Goal: Book appointment/travel/reservation: Book appointment/travel/reservation

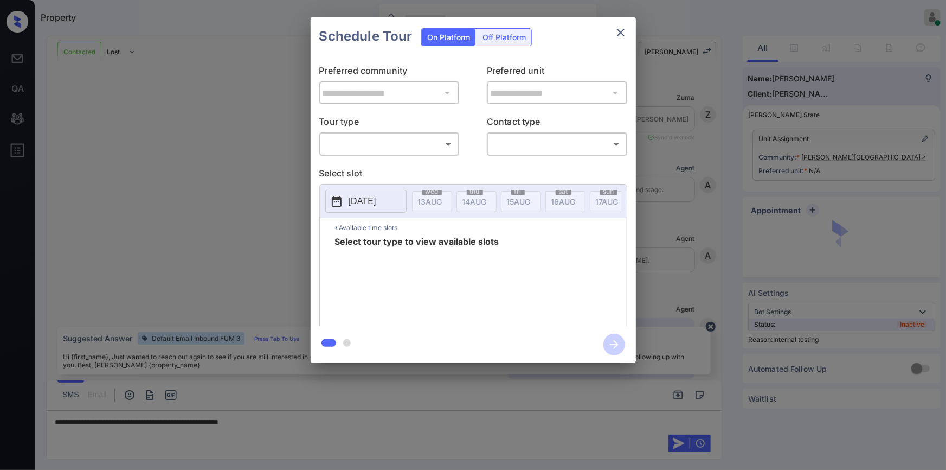
scroll to position [1142, 0]
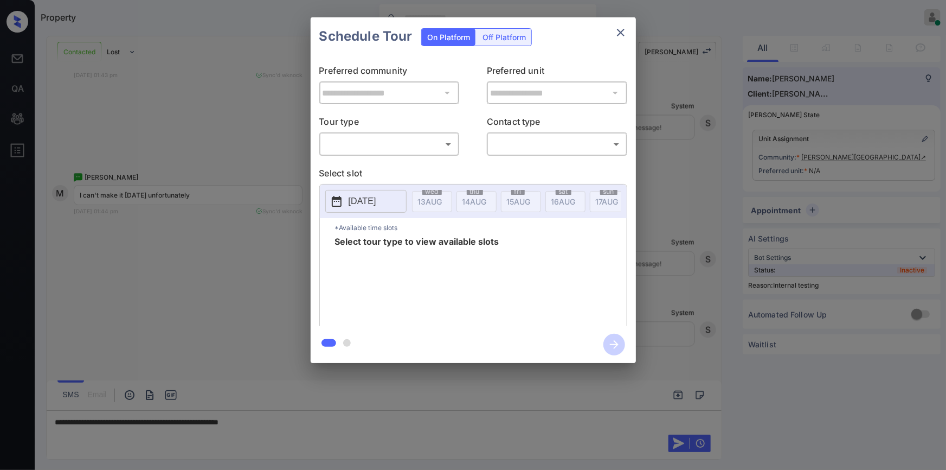
click at [361, 133] on div "​ ​" at bounding box center [389, 143] width 140 height 23
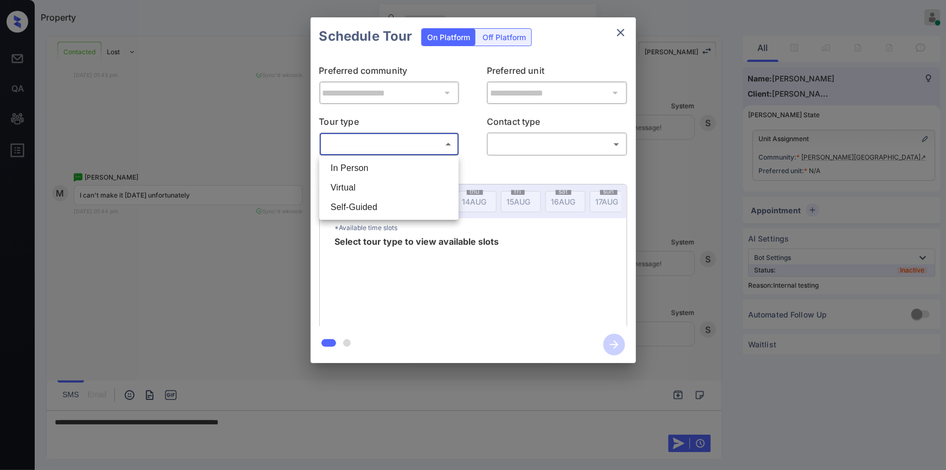
click at [362, 141] on body "Property [PERSON_NAME] Online Set yourself offline Set yourself on break Profil…" at bounding box center [473, 235] width 946 height 470
drag, startPoint x: 364, startPoint y: 163, endPoint x: 494, endPoint y: 154, distance: 129.9
click at [369, 163] on li "In Person" at bounding box center [389, 168] width 134 height 20
type input "********"
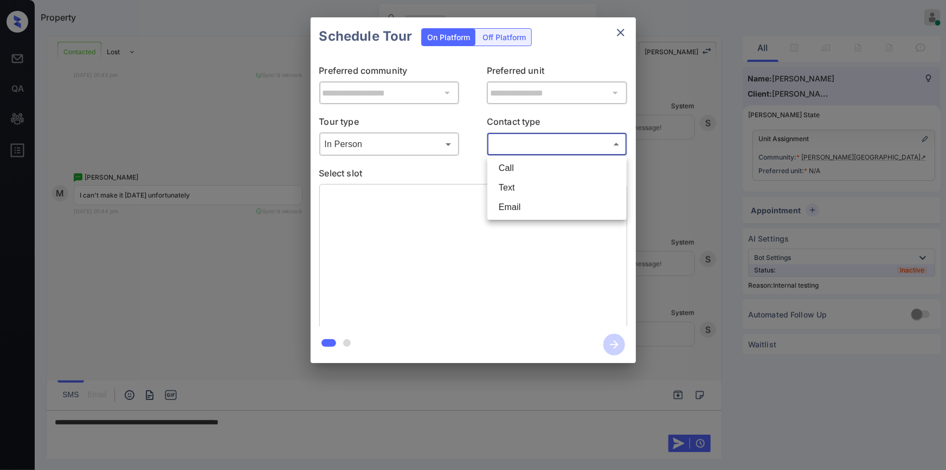
drag, startPoint x: 523, startPoint y: 137, endPoint x: 517, endPoint y: 169, distance: 32.6
click at [523, 141] on body "Property Jiro Alonzo Online Set yourself offline Set yourself on break Profile …" at bounding box center [473, 235] width 946 height 470
click at [505, 190] on li "Text" at bounding box center [557, 188] width 134 height 20
type input "****"
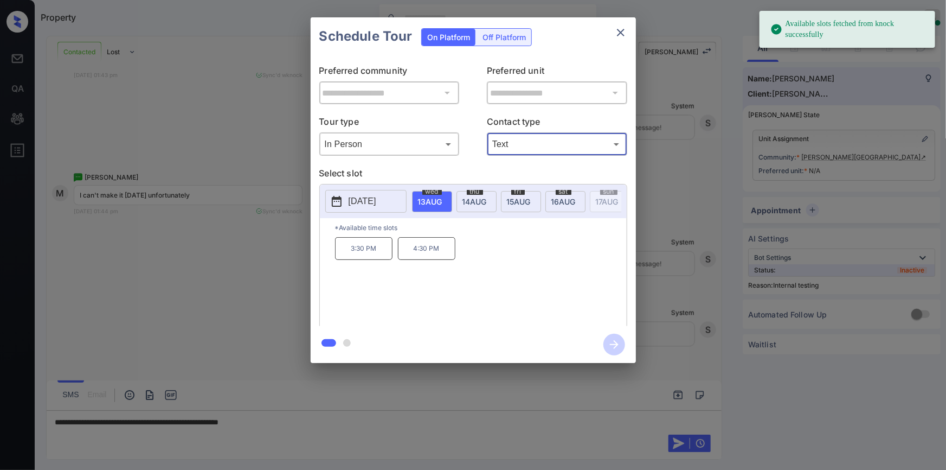
click at [376, 200] on p "[DATE]" at bounding box center [363, 201] width 28 height 13
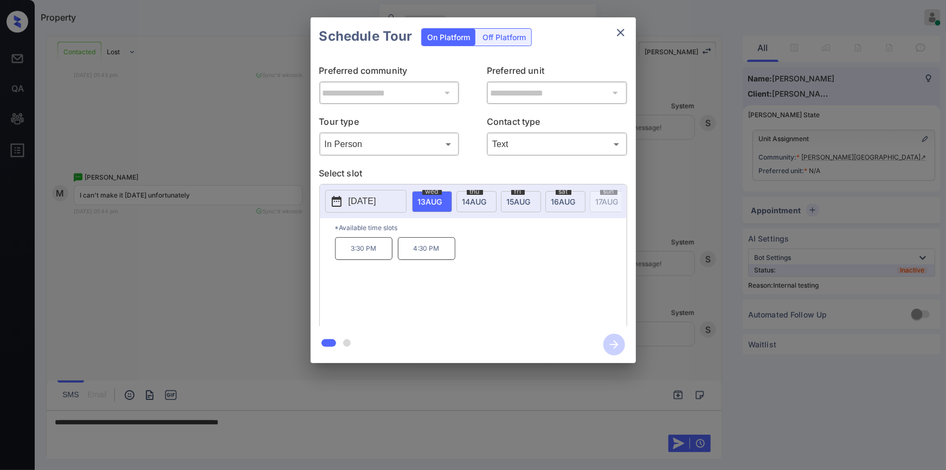
click at [149, 238] on div "**********" at bounding box center [473, 190] width 946 height 380
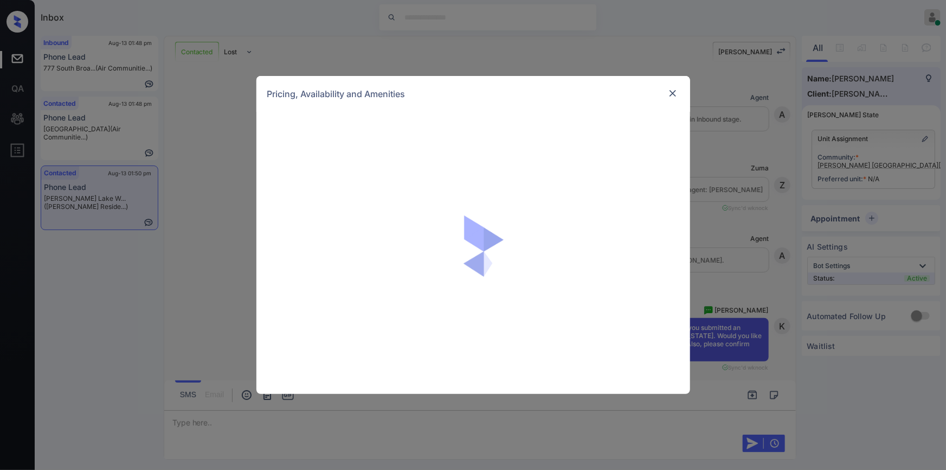
scroll to position [664, 0]
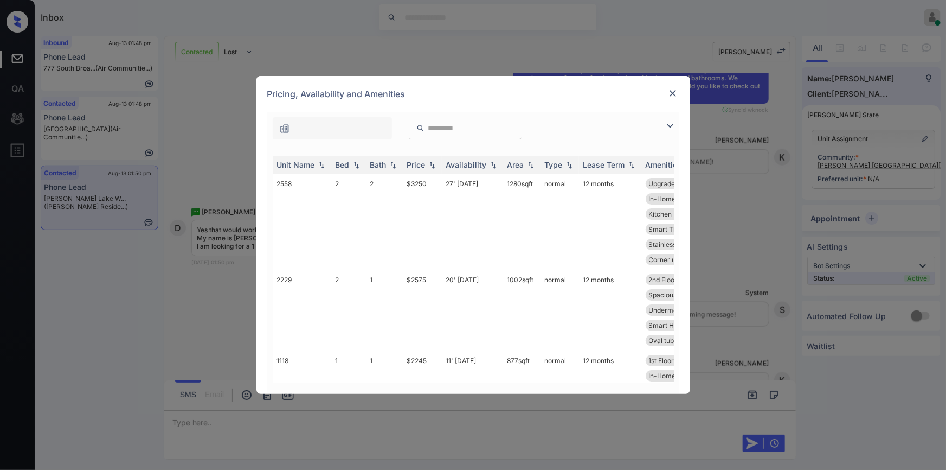
click at [671, 121] on img at bounding box center [670, 125] width 13 height 13
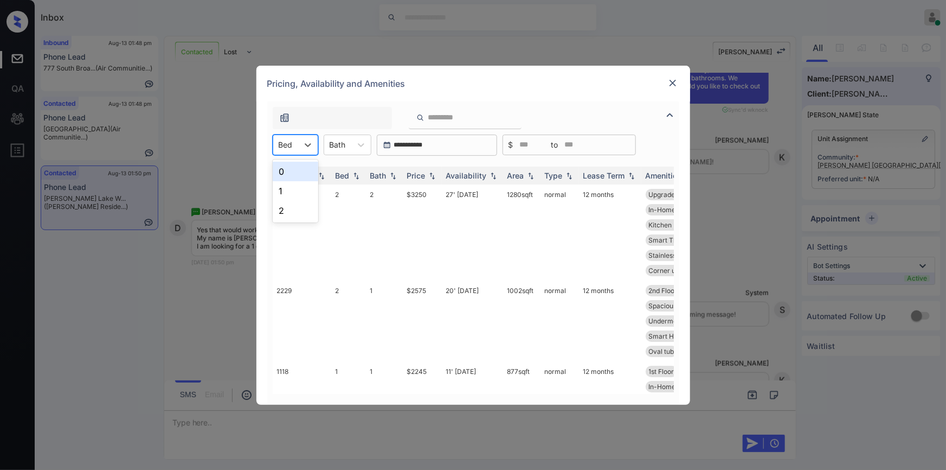
click at [297, 151] on div "Bed" at bounding box center [285, 145] width 25 height 16
click at [279, 190] on div "1" at bounding box center [296, 191] width 46 height 20
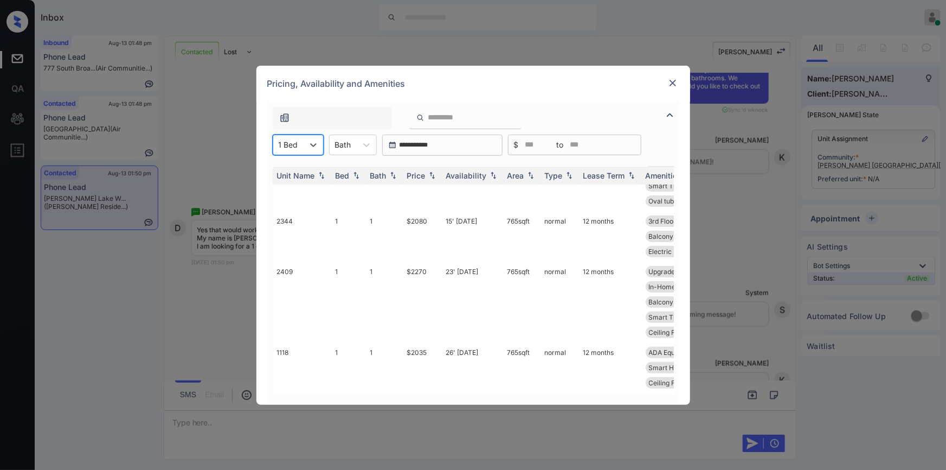
scroll to position [0, 0]
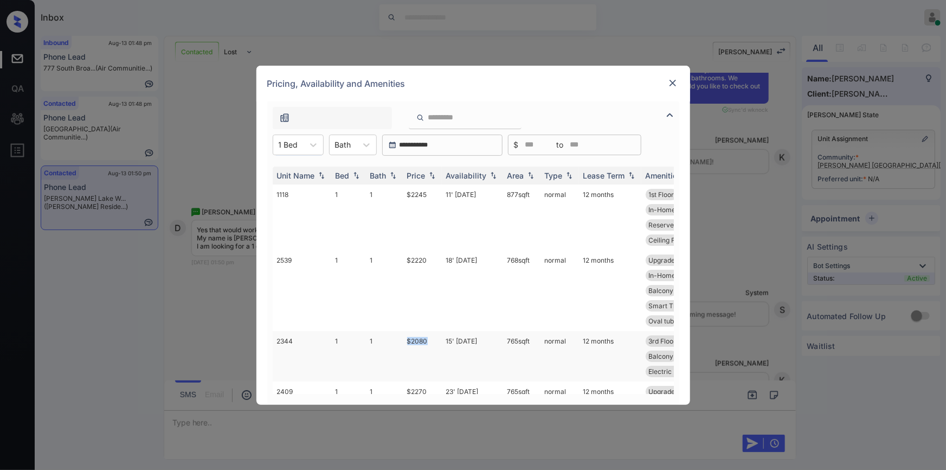
drag, startPoint x: 403, startPoint y: 346, endPoint x: 427, endPoint y: 344, distance: 24.0
click at [427, 344] on td "$2080" at bounding box center [422, 356] width 39 height 50
copy td "$2080"
click at [420, 343] on td "$2080" at bounding box center [422, 356] width 39 height 50
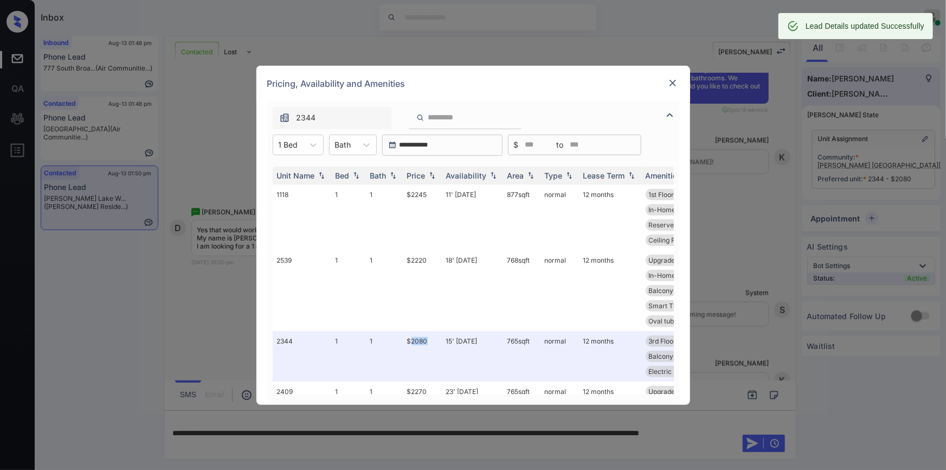
click at [672, 83] on img at bounding box center [672, 83] width 11 height 11
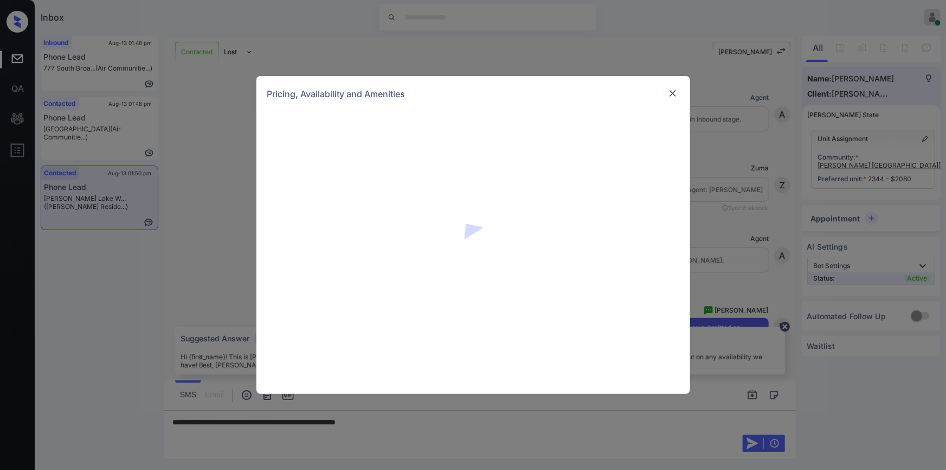
scroll to position [1005, 0]
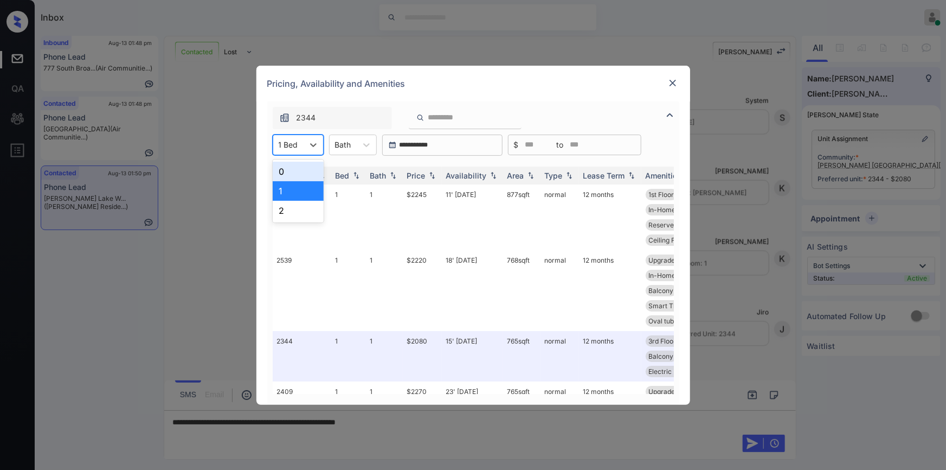
click at [301, 145] on div "1 Bed" at bounding box center [288, 145] width 30 height 16
click at [284, 210] on div "2" at bounding box center [298, 211] width 51 height 20
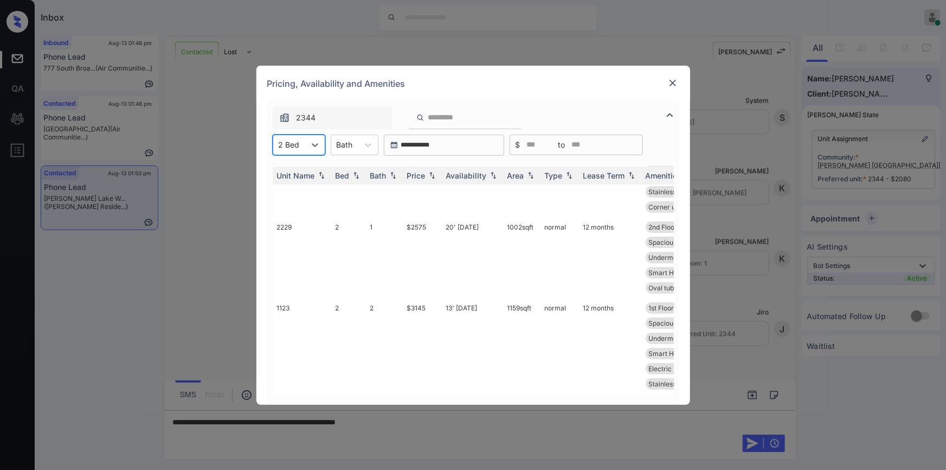
scroll to position [0, 0]
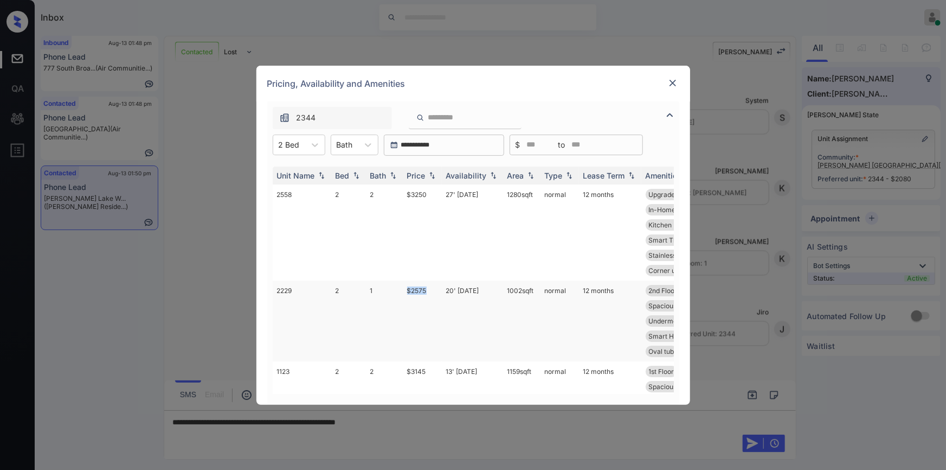
drag, startPoint x: 404, startPoint y: 289, endPoint x: 429, endPoint y: 289, distance: 24.9
click at [429, 289] on tr "2229 2 1 $2575 20' Jun 25 1002 sqft normal 12 months 2nd Floor Upgrades: 2x1 Qu…" at bounding box center [556, 320] width 567 height 81
copy tr "$2575"
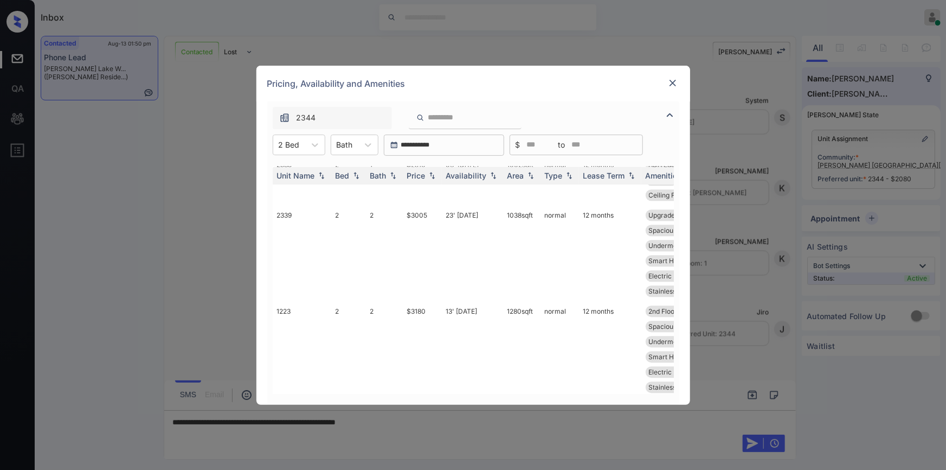
scroll to position [1947, 0]
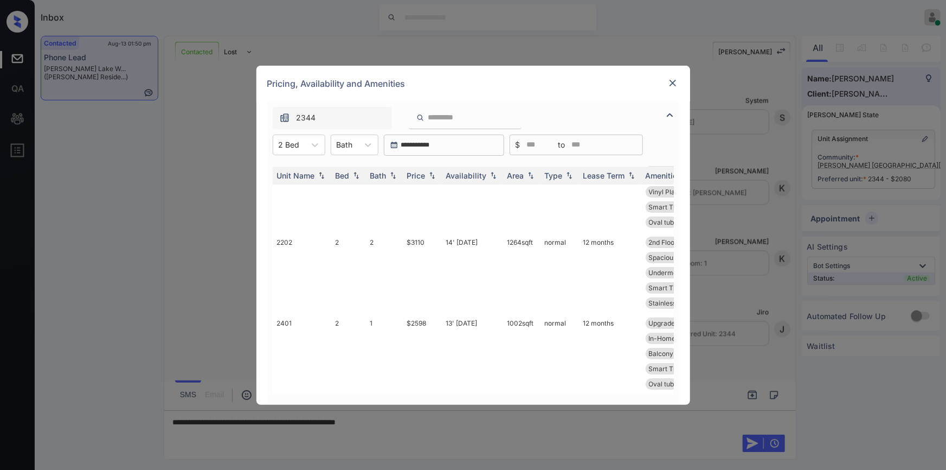
click at [668, 82] on img at bounding box center [672, 83] width 11 height 11
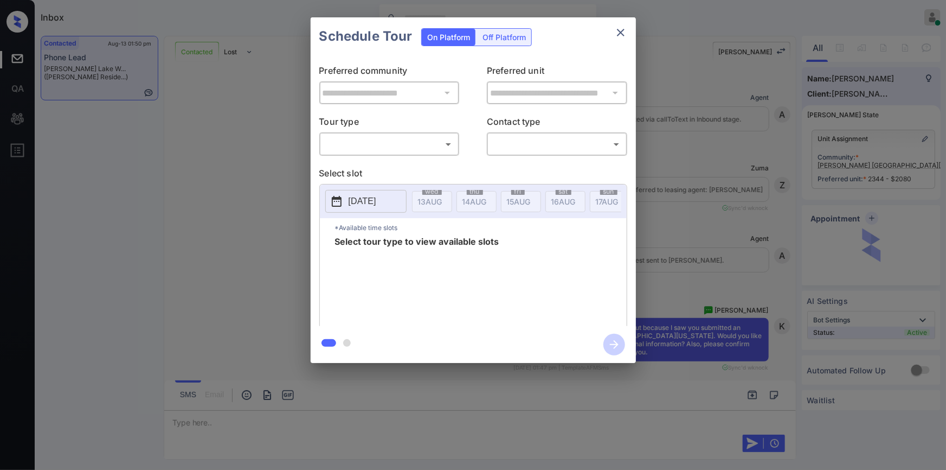
scroll to position [1109, 0]
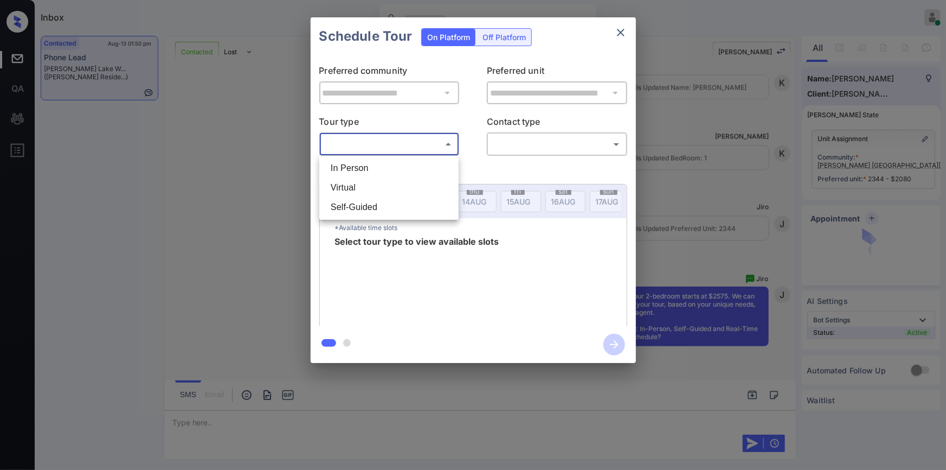
click at [391, 149] on body "Inbox Jiro Alonzo Online Set yourself offline Set yourself on break Profile Swi…" at bounding box center [473, 235] width 946 height 470
drag, startPoint x: 374, startPoint y: 167, endPoint x: 462, endPoint y: 160, distance: 88.1
click at [378, 167] on li "In Person" at bounding box center [389, 168] width 134 height 20
type input "********"
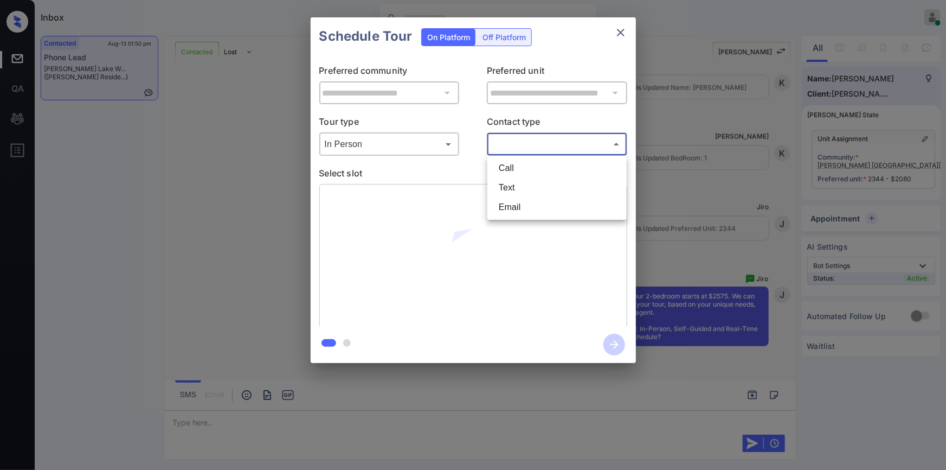
click at [504, 145] on body "Inbox Jiro Alonzo Online Set yourself offline Set yourself on break Profile Swi…" at bounding box center [473, 235] width 946 height 470
click at [512, 189] on li "Text" at bounding box center [557, 188] width 134 height 20
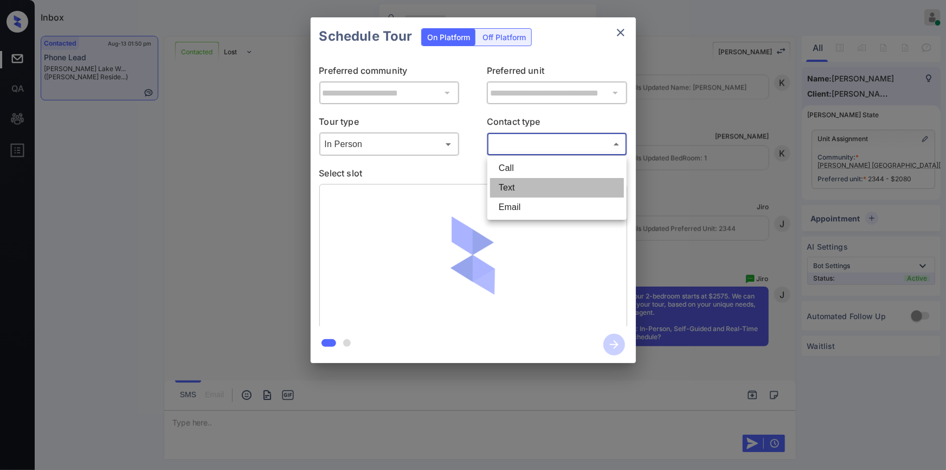
type input "****"
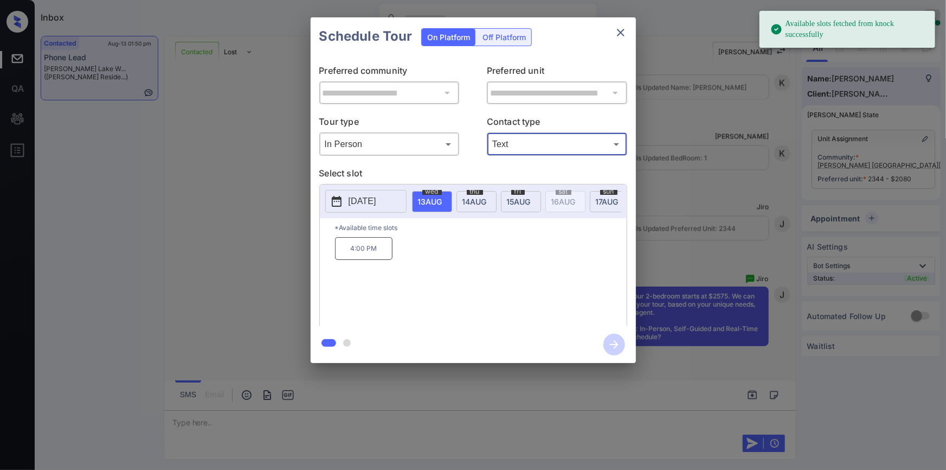
click at [202, 241] on div "**********" at bounding box center [473, 190] width 946 height 380
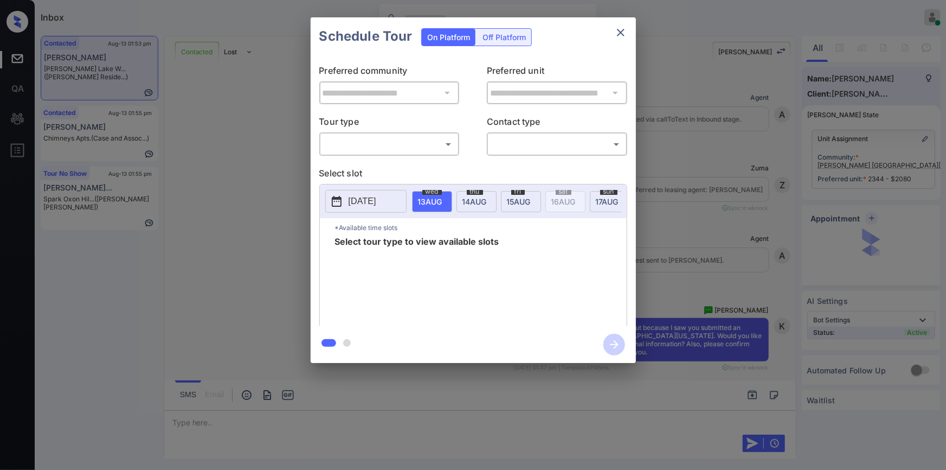
scroll to position [1109, 0]
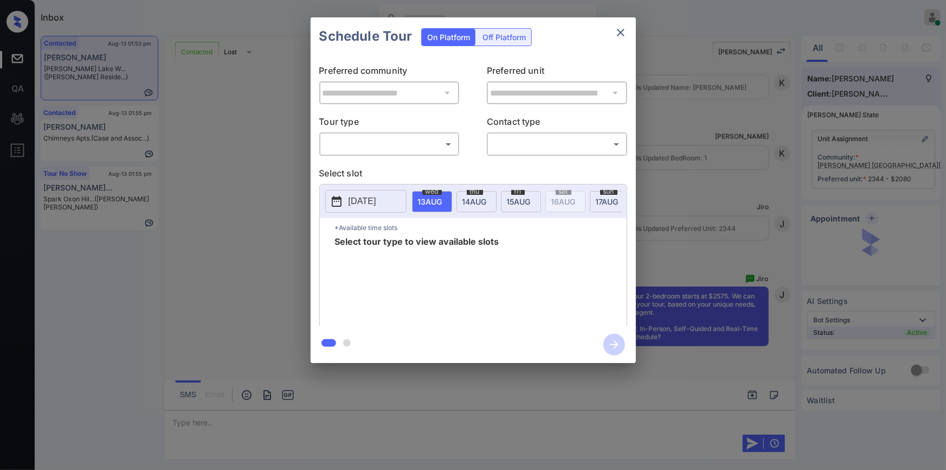
click at [353, 140] on body "Inbox Jiro Alonzo Online Set yourself offline Set yourself on break Profile Swi…" at bounding box center [473, 235] width 946 height 470
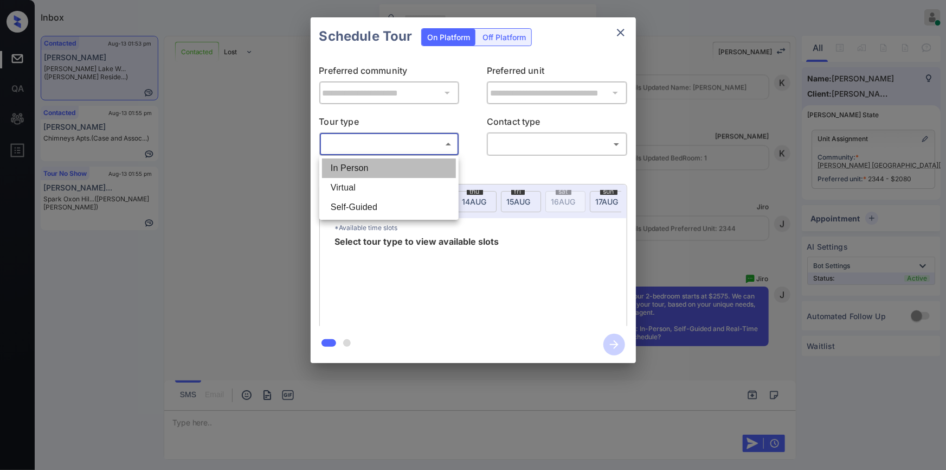
click at [342, 168] on li "In Person" at bounding box center [389, 168] width 134 height 20
type input "********"
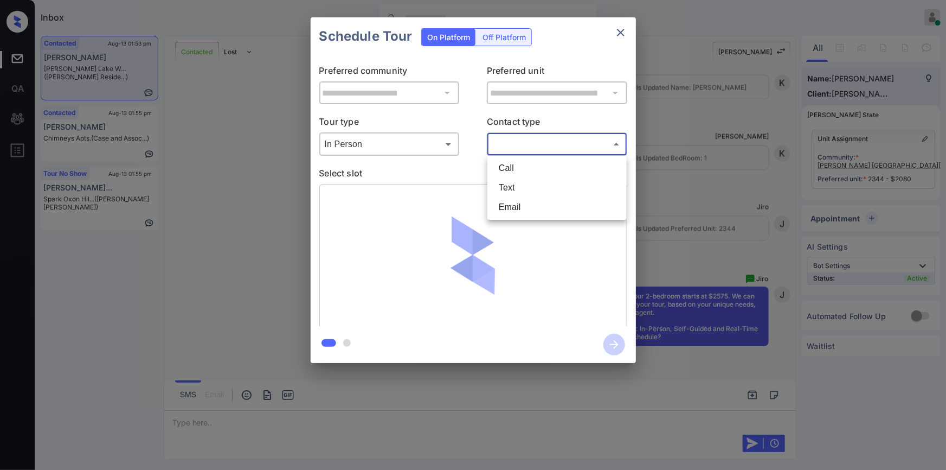
click at [520, 145] on body "Inbox Jiro Alonzo Online Set yourself offline Set yourself on break Profile Swi…" at bounding box center [473, 235] width 946 height 470
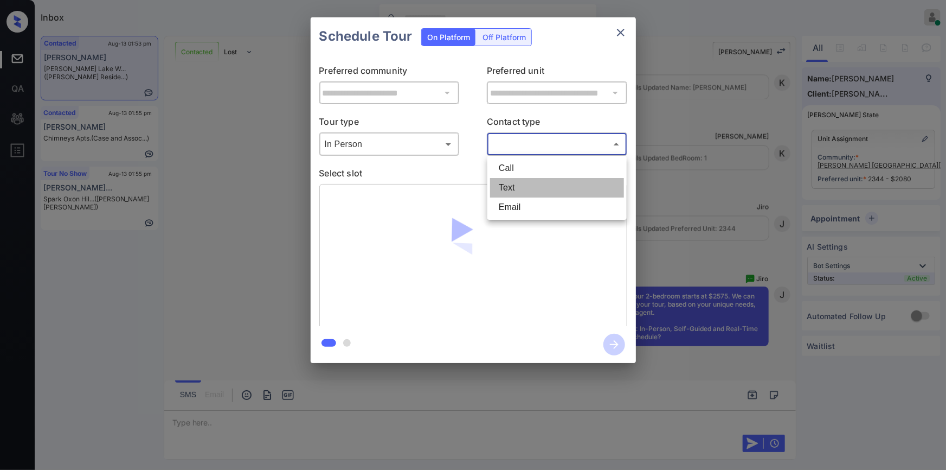
click at [524, 188] on li "Text" at bounding box center [557, 188] width 134 height 20
type input "****"
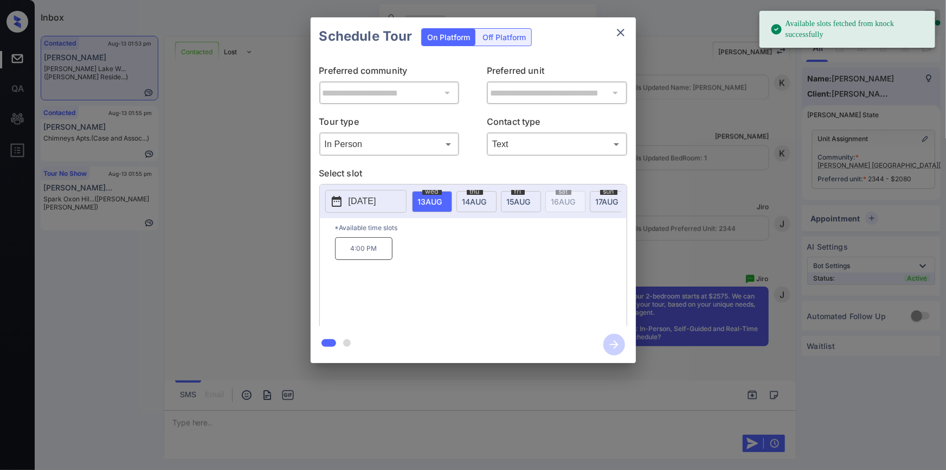
click at [265, 222] on div "**********" at bounding box center [473, 190] width 946 height 380
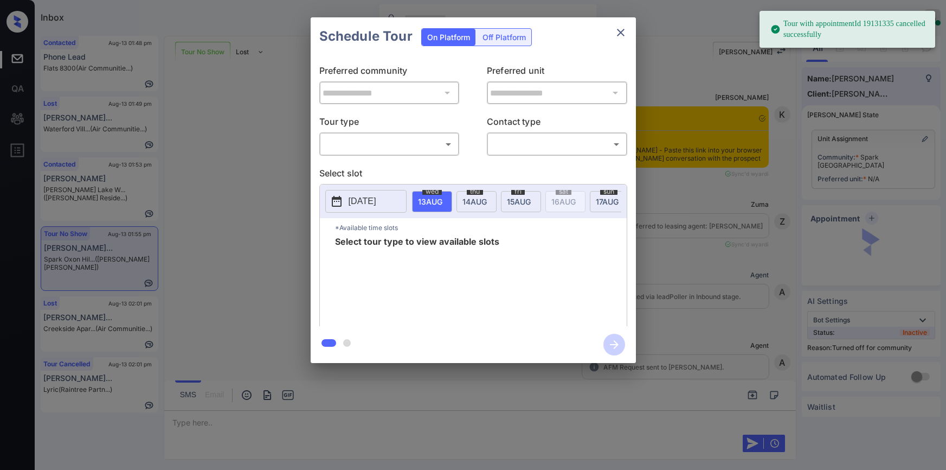
click at [371, 142] on body "Tour with appointmentId 19131335 cancelled successfully Inbox Jiro Alonzo Onlin…" at bounding box center [473, 235] width 946 height 470
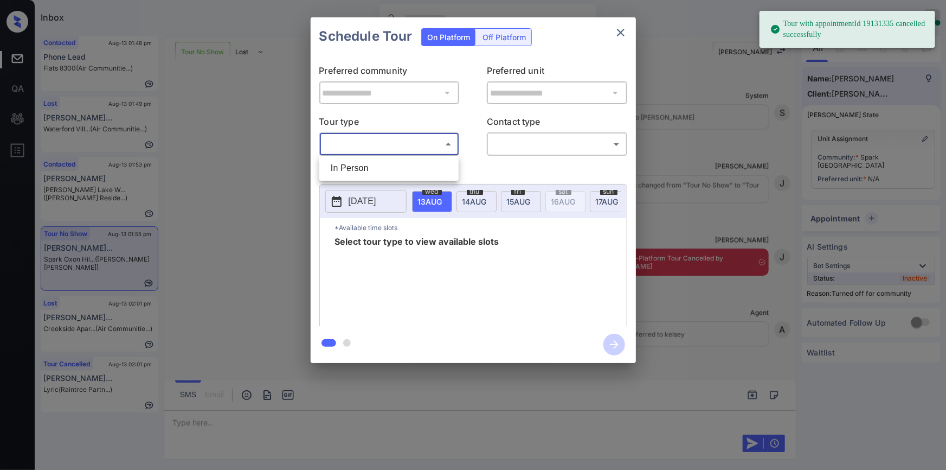
drag, startPoint x: 362, startPoint y: 156, endPoint x: 358, endPoint y: 162, distance: 6.3
click at [361, 157] on ul "In Person" at bounding box center [388, 168] width 139 height 25
click at [357, 168] on li "In Person" at bounding box center [389, 168] width 134 height 20
type input "********"
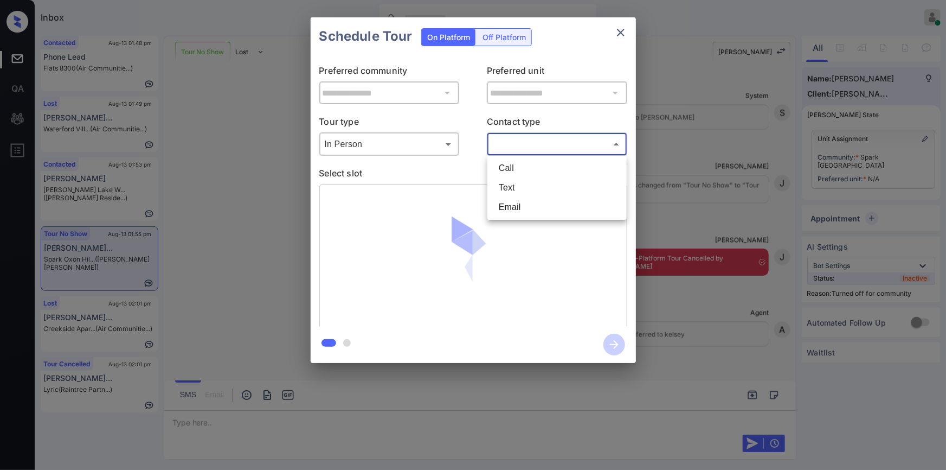
click at [537, 143] on body "Tour with appointmentId 19131335 cancelled successfully Inbox Jiro Alonzo Onlin…" at bounding box center [473, 235] width 946 height 470
click at [518, 189] on li "Text" at bounding box center [557, 188] width 134 height 20
type input "****"
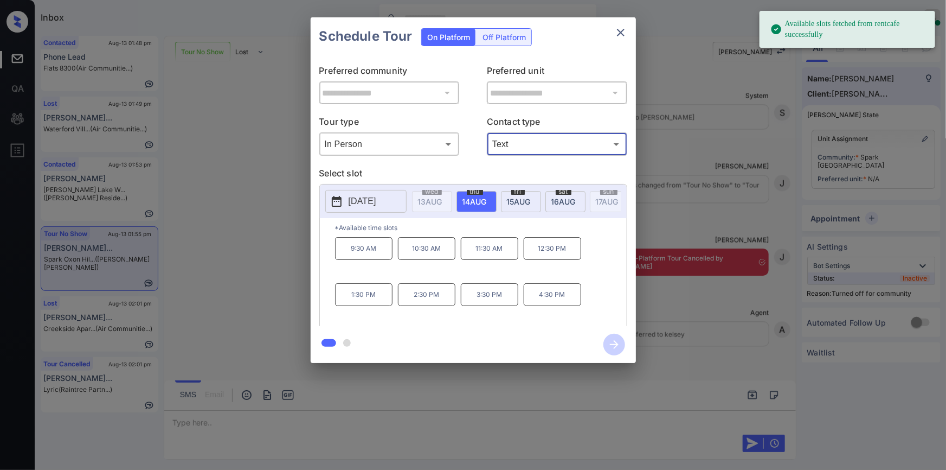
click at [376, 206] on p "2025-08-14" at bounding box center [363, 201] width 28 height 13
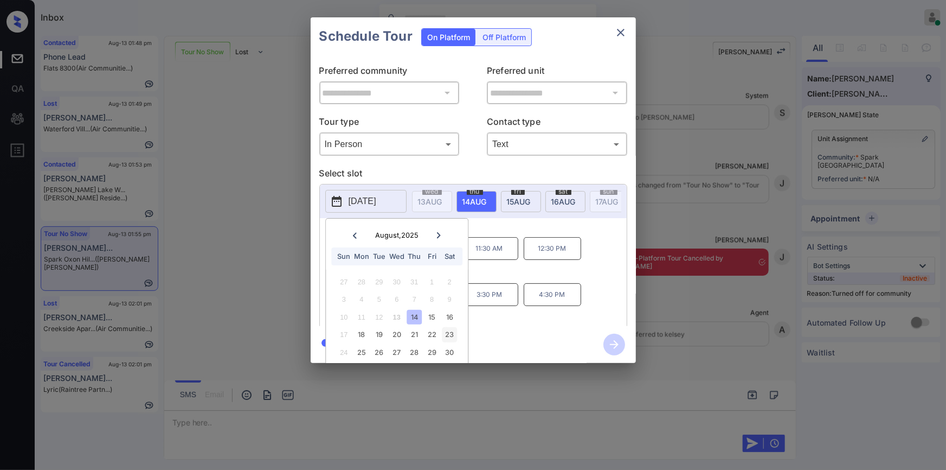
click at [451, 332] on div "23" at bounding box center [449, 334] width 15 height 15
click at [594, 278] on div "9:00 AM 10:00 AM 11:00 AM 12:00 PM 1:00 PM 2:00 PM 3:00 PM 4:00 PM" at bounding box center [481, 280] width 292 height 87
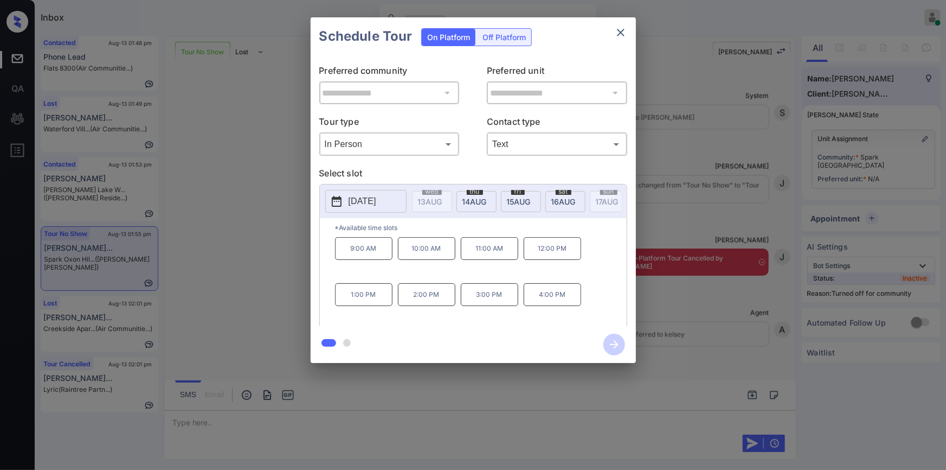
click at [213, 279] on div "**********" at bounding box center [473, 190] width 946 height 380
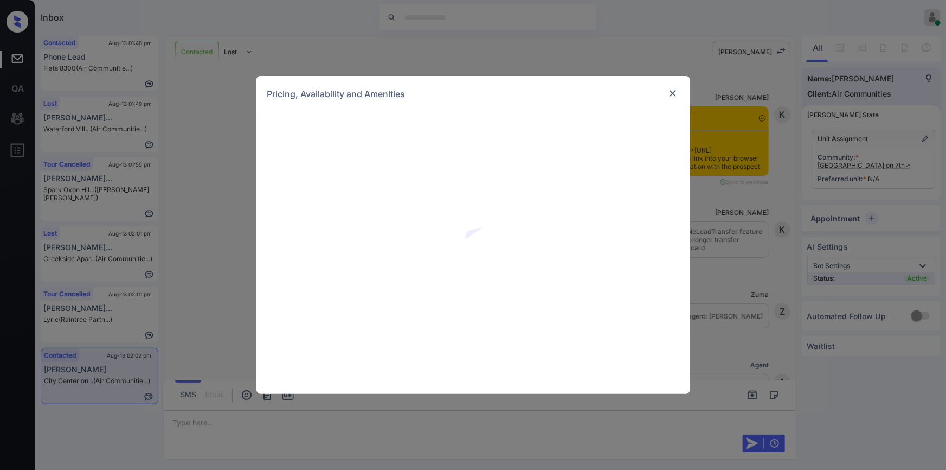
scroll to position [1793, 0]
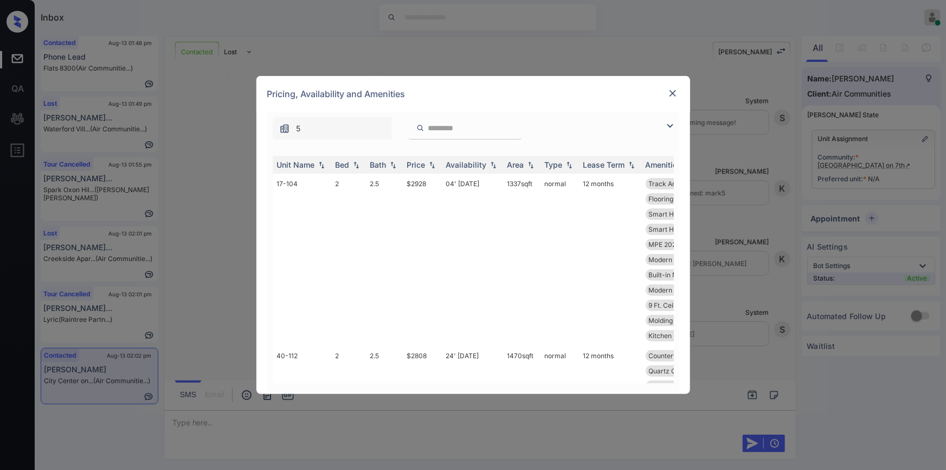
drag, startPoint x: 673, startPoint y: 126, endPoint x: 643, endPoint y: 136, distance: 31.9
click at [672, 126] on img at bounding box center [670, 125] width 13 height 13
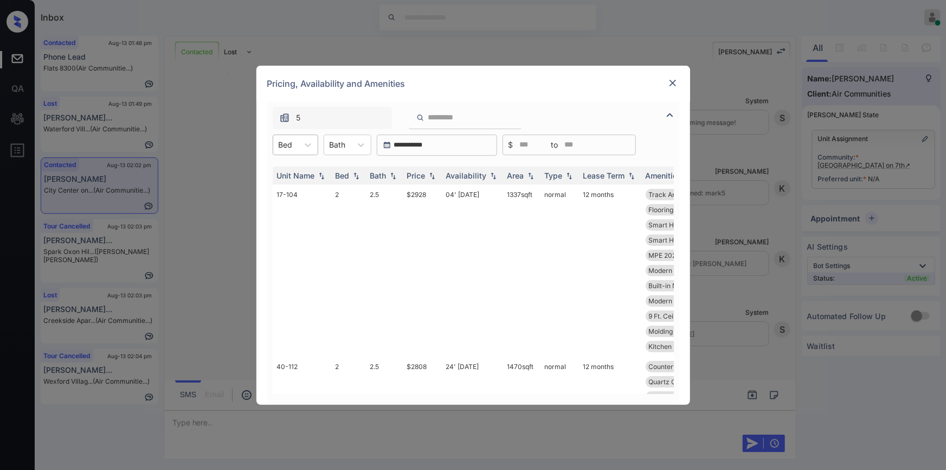
click at [292, 137] on div "Bed" at bounding box center [285, 145] width 25 height 16
click at [288, 169] on div "1" at bounding box center [296, 172] width 46 height 20
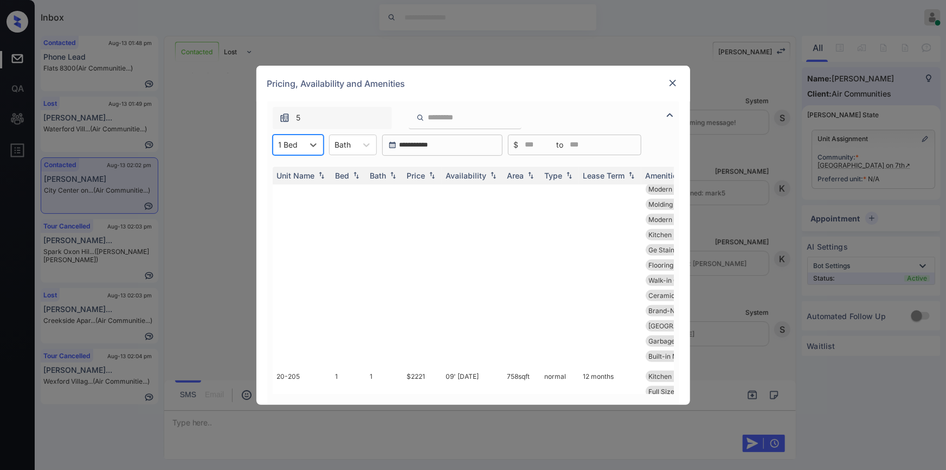
scroll to position [302, 0]
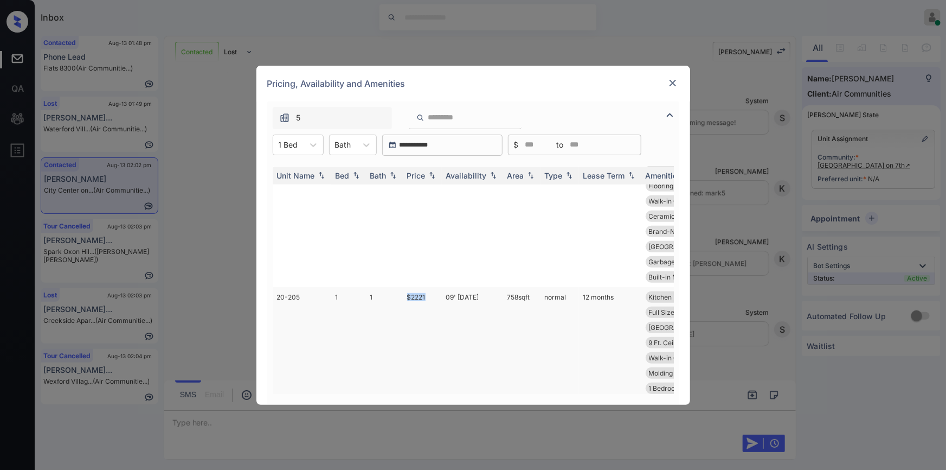
drag, startPoint x: 407, startPoint y: 317, endPoint x: 427, endPoint y: 312, distance: 21.2
click at [427, 312] on td "$2221" at bounding box center [422, 380] width 39 height 187
copy td "$2221"
click at [415, 312] on td "$2221" at bounding box center [422, 380] width 39 height 187
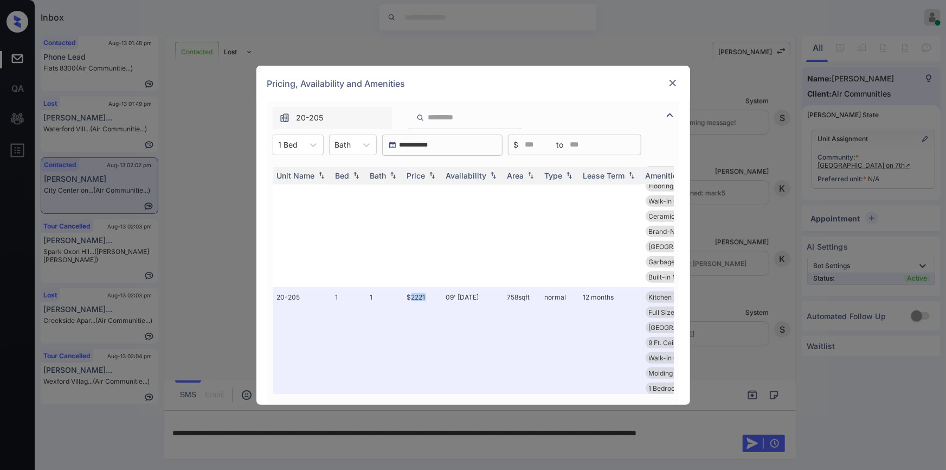
click at [674, 81] on img at bounding box center [672, 83] width 11 height 11
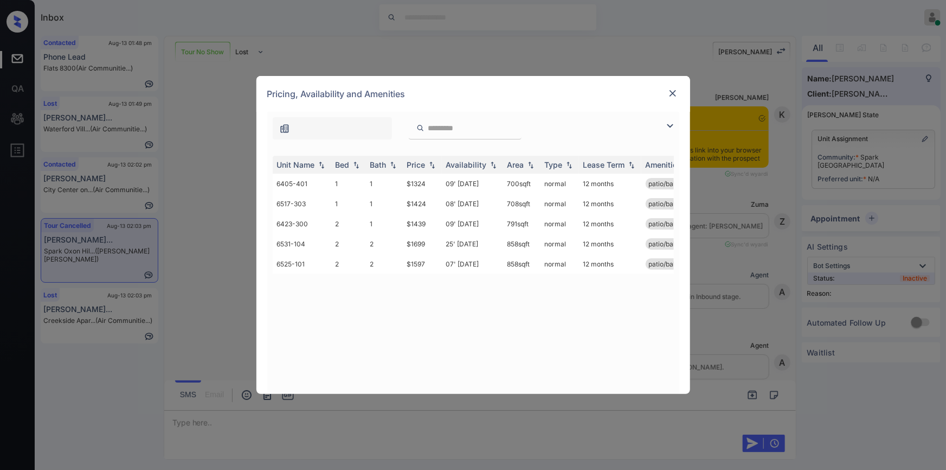
scroll to position [1632, 0]
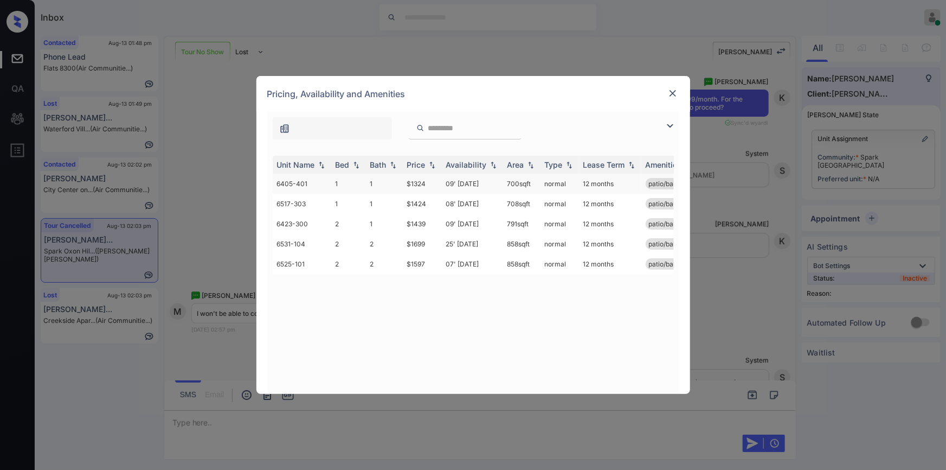
click at [417, 183] on td "$1324" at bounding box center [422, 183] width 39 height 20
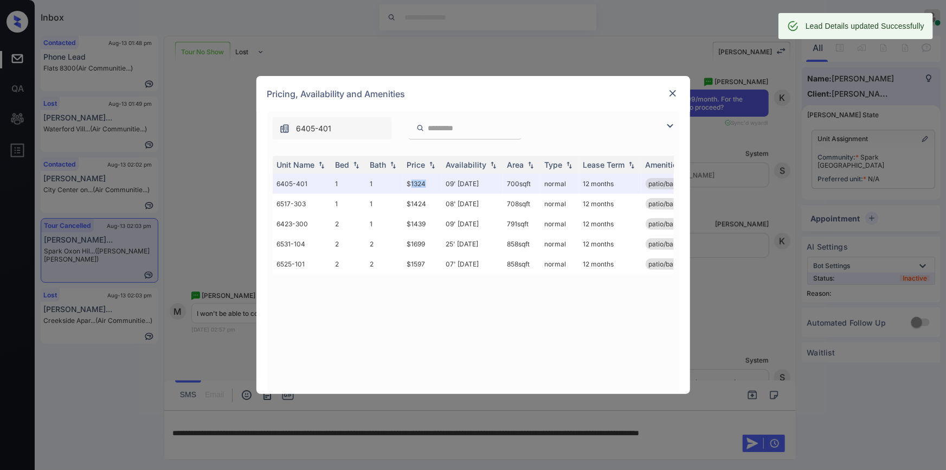
click at [670, 93] on img at bounding box center [672, 93] width 11 height 11
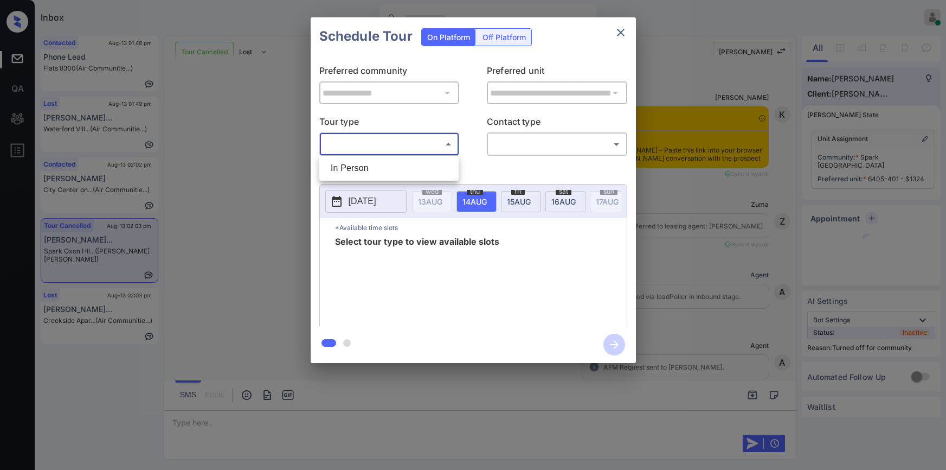
click at [396, 137] on body "Inbox [PERSON_NAME] Online Set yourself offline Set yourself on break Profile S…" at bounding box center [473, 235] width 946 height 470
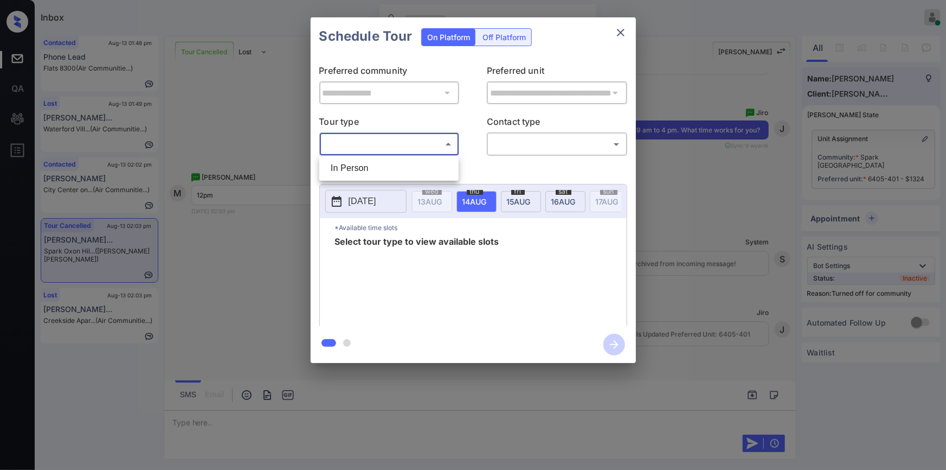
drag, startPoint x: 376, startPoint y: 164, endPoint x: 464, endPoint y: 164, distance: 87.3
click at [376, 164] on li "In Person" at bounding box center [389, 168] width 134 height 20
type input "********"
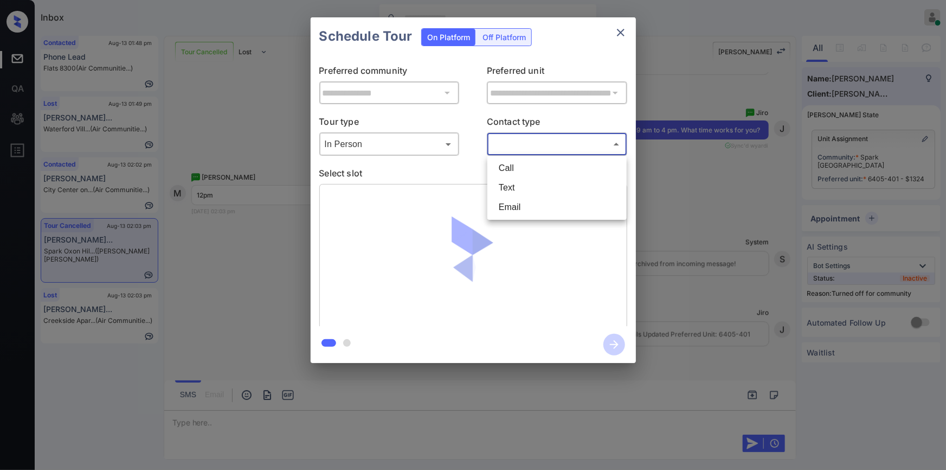
click at [545, 141] on body "Inbox [PERSON_NAME] Online Set yourself offline Set yourself on break Profile S…" at bounding box center [473, 235] width 946 height 470
click at [523, 196] on li "Text" at bounding box center [557, 188] width 134 height 20
type input "****"
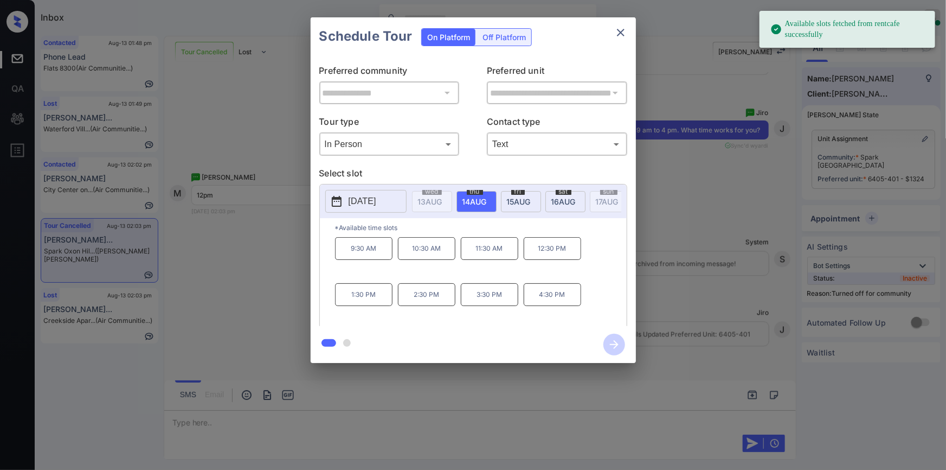
click at [376, 198] on p "[DATE]" at bounding box center [363, 201] width 28 height 13
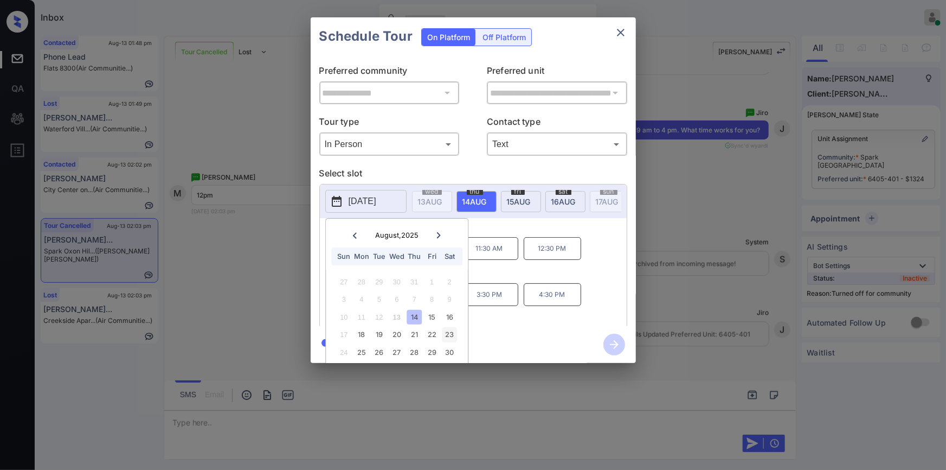
click at [452, 335] on div "23" at bounding box center [449, 334] width 15 height 15
click at [445, 336] on div "23" at bounding box center [449, 334] width 15 height 15
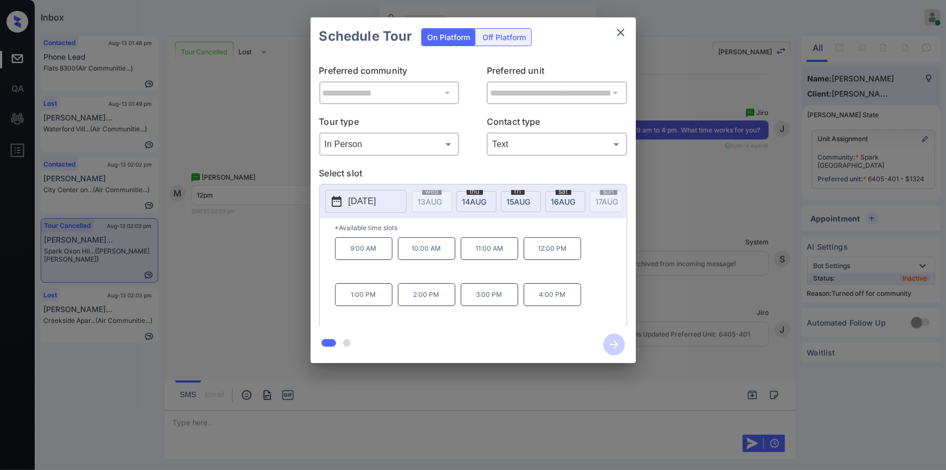
click at [558, 256] on p "12:00 PM" at bounding box center [552, 248] width 57 height 23
click at [618, 348] on icon "button" at bounding box center [614, 344] width 22 height 22
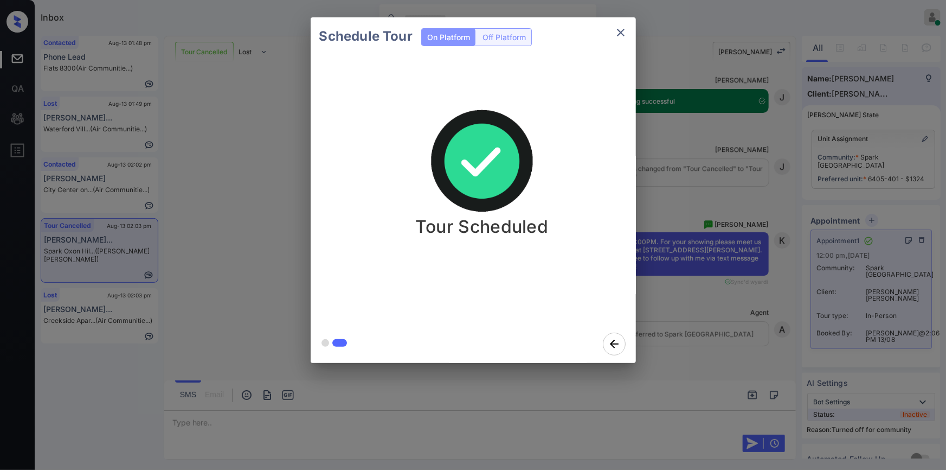
scroll to position [8001, 0]
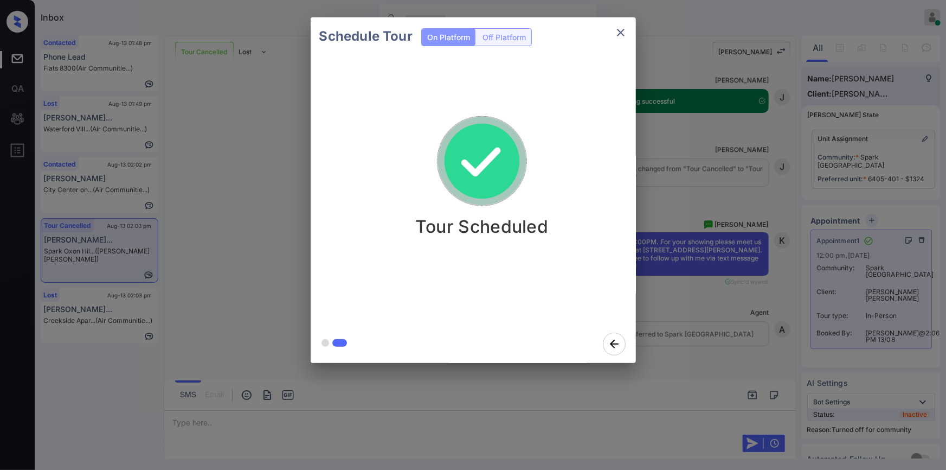
click at [623, 32] on icon "close" at bounding box center [620, 32] width 13 height 13
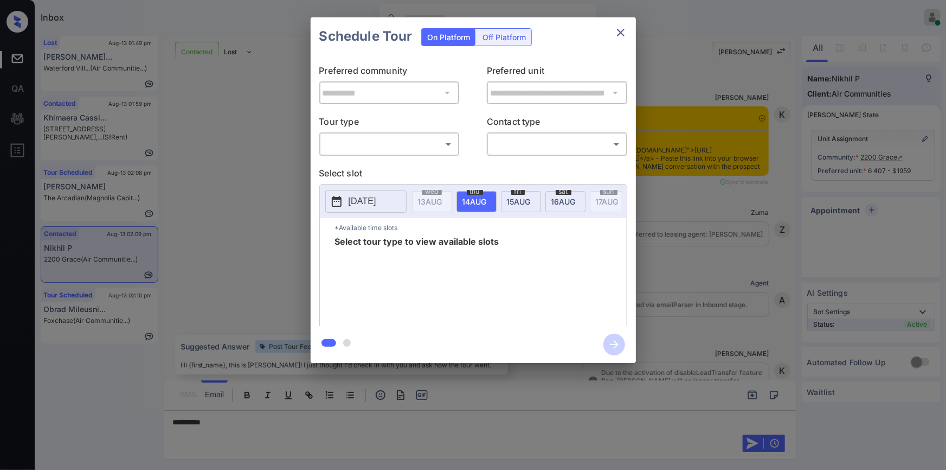
click at [375, 152] on body "Inbox [PERSON_NAME] Online Set yourself offline Set yourself on break Profile S…" at bounding box center [473, 235] width 946 height 470
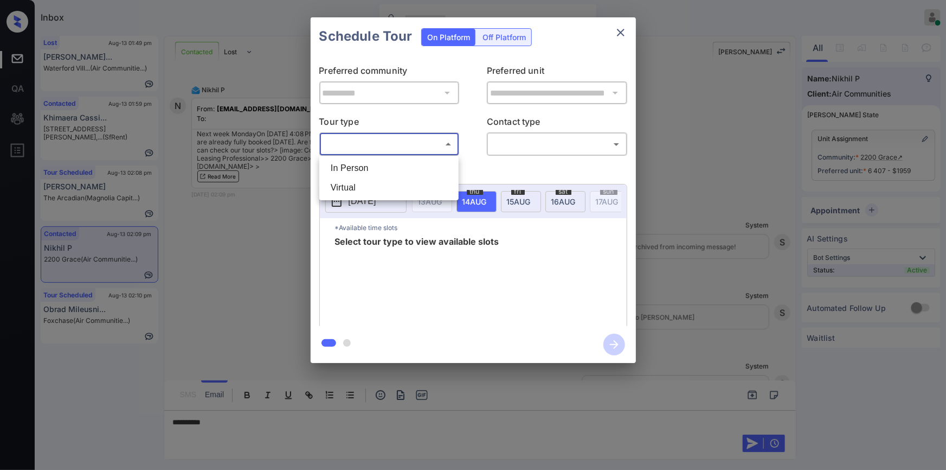
click at [344, 175] on li "In Person" at bounding box center [389, 168] width 134 height 20
type input "********"
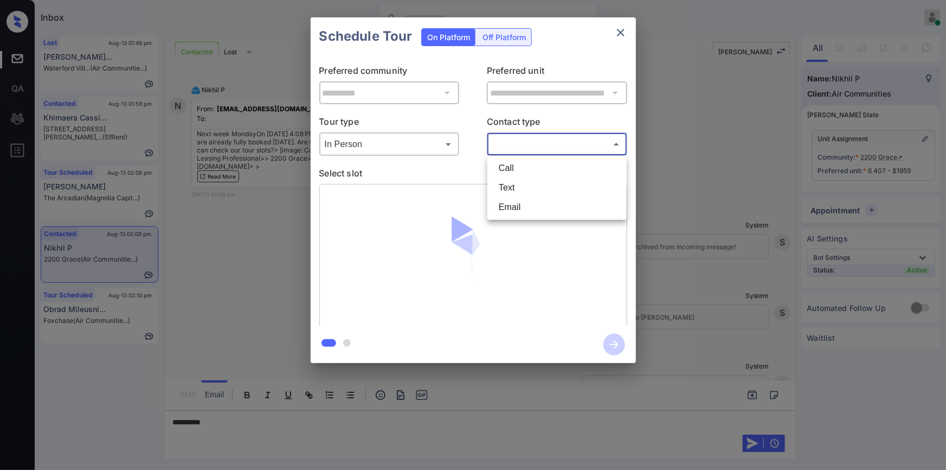
click at [517, 145] on body "Inbox [PERSON_NAME] Online Set yourself offline Set yourself on break Profile S…" at bounding box center [473, 235] width 946 height 470
click at [511, 191] on li "Text" at bounding box center [557, 188] width 134 height 20
type input "****"
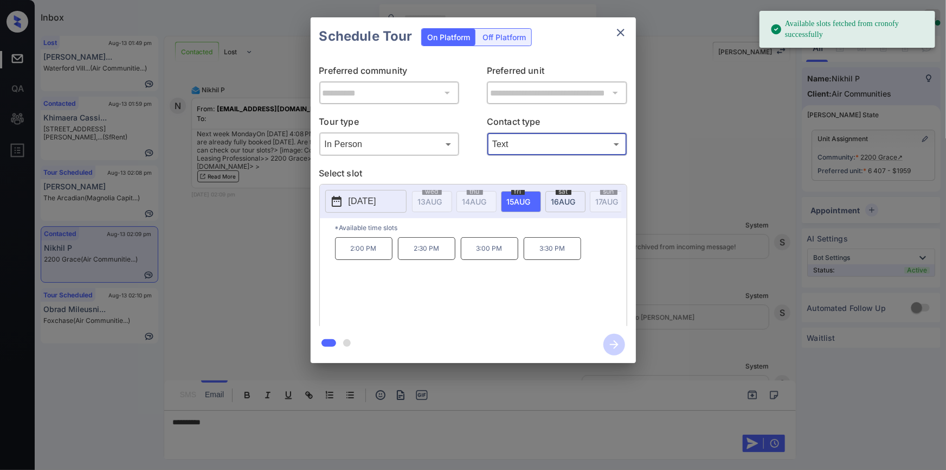
click at [376, 202] on p "[DATE]" at bounding box center [363, 201] width 28 height 13
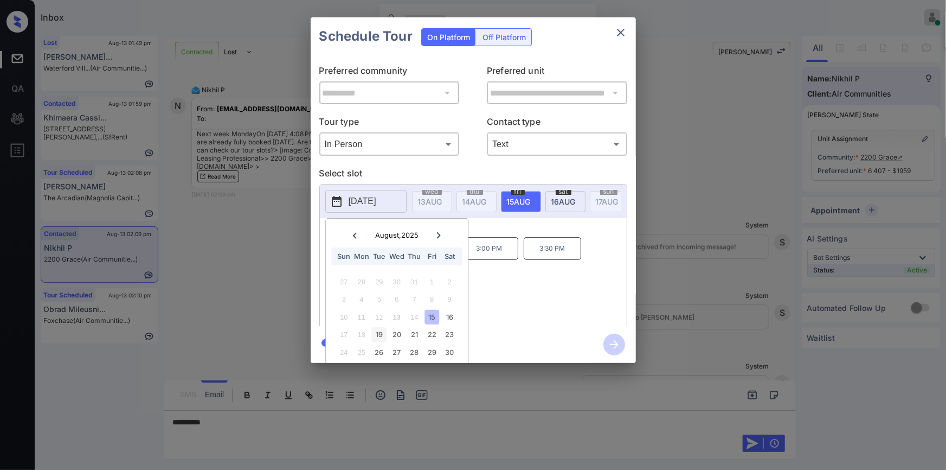
click at [380, 335] on div "19" at bounding box center [379, 334] width 15 height 15
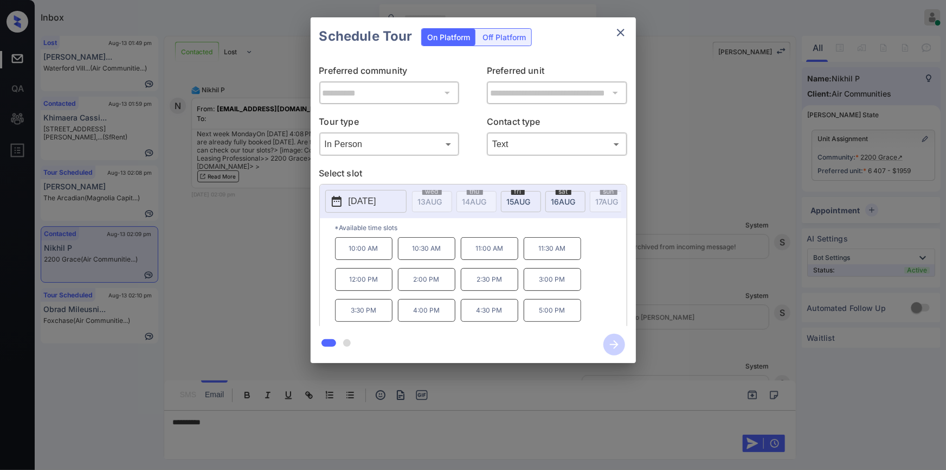
click at [588, 248] on div "10:00 AM 10:30 AM 11:00 AM 11:30 AM 12:00 PM 2:00 PM 2:30 PM 3:00 PM 3:30 PM 4:…" at bounding box center [481, 280] width 292 height 87
click at [263, 287] on div "**********" at bounding box center [473, 190] width 946 height 380
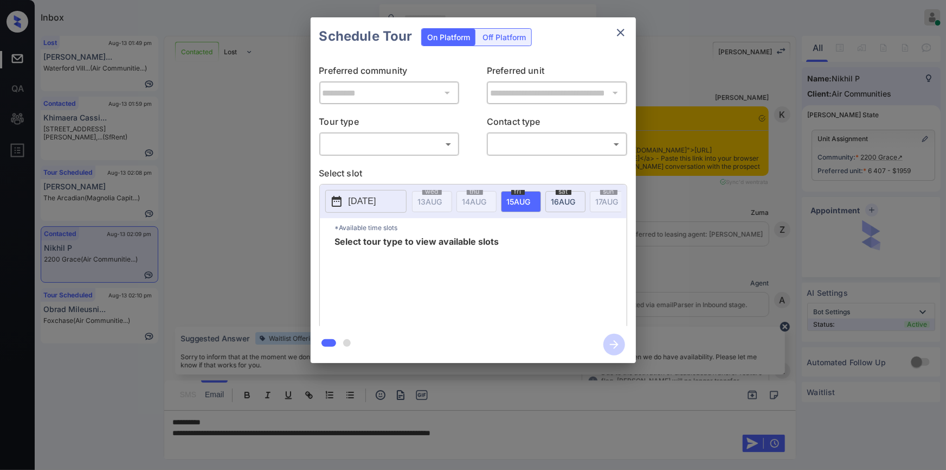
scroll to position [1684, 0]
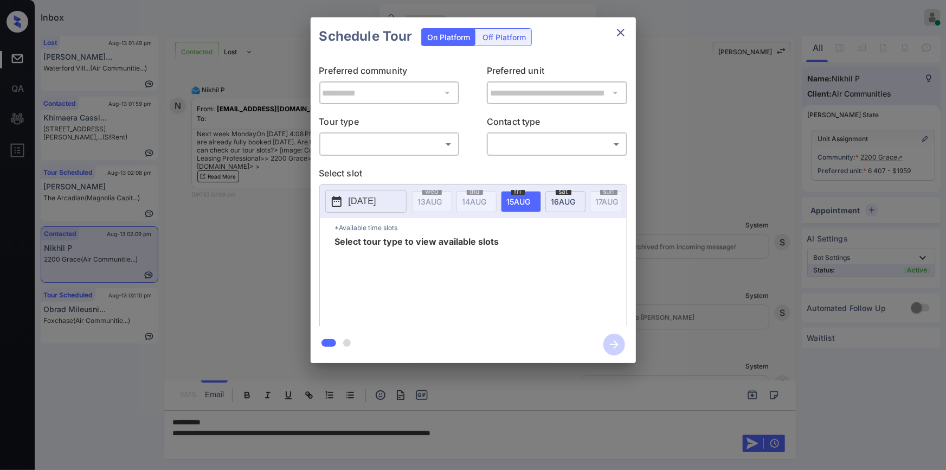
click at [369, 146] on body "Inbox [PERSON_NAME] Online Set yourself offline Set yourself on break Profile S…" at bounding box center [473, 235] width 946 height 470
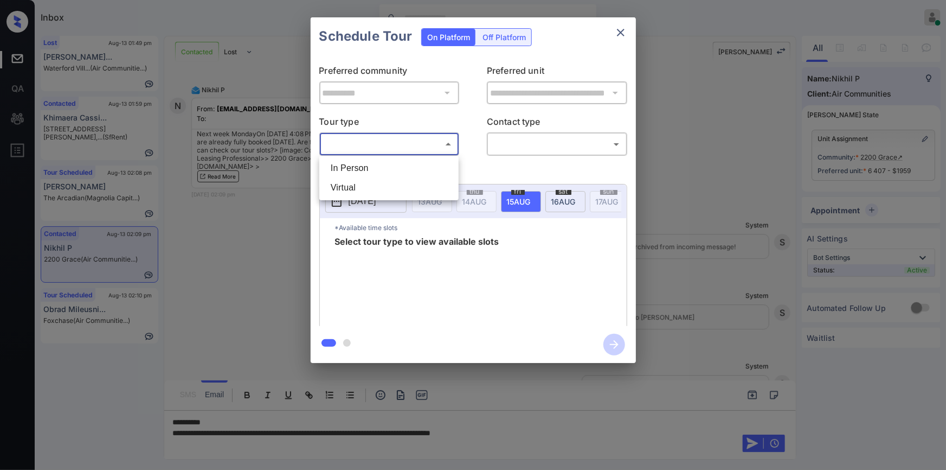
click at [358, 170] on li "In Person" at bounding box center [389, 168] width 134 height 20
type input "********"
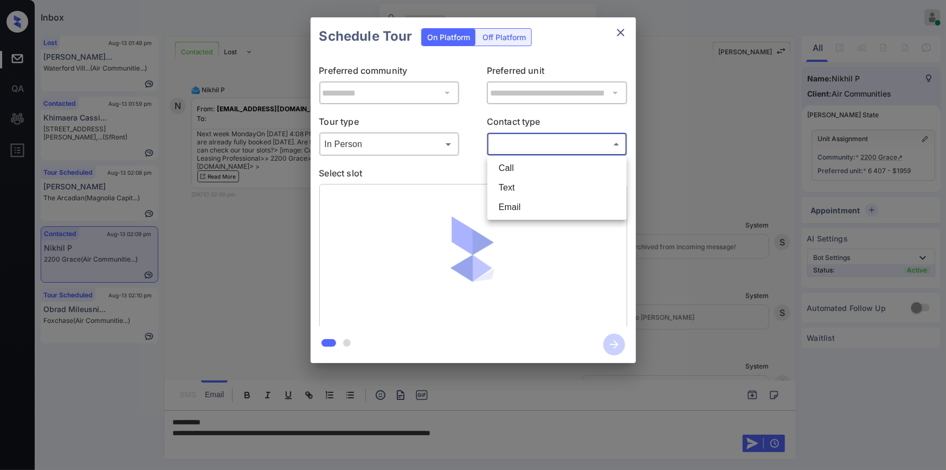
click at [516, 136] on body "Inbox [PERSON_NAME] Online Set yourself offline Set yourself on break Profile S…" at bounding box center [473, 235] width 946 height 470
click at [526, 194] on li "Text" at bounding box center [557, 188] width 134 height 20
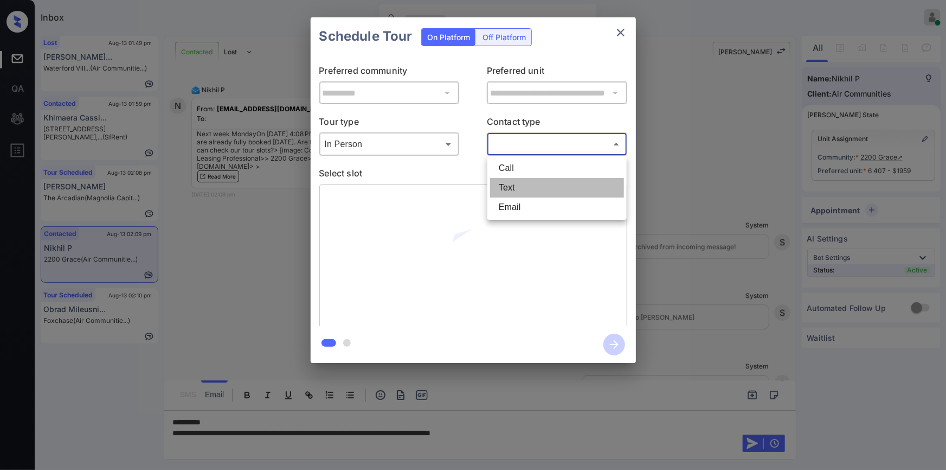
type input "****"
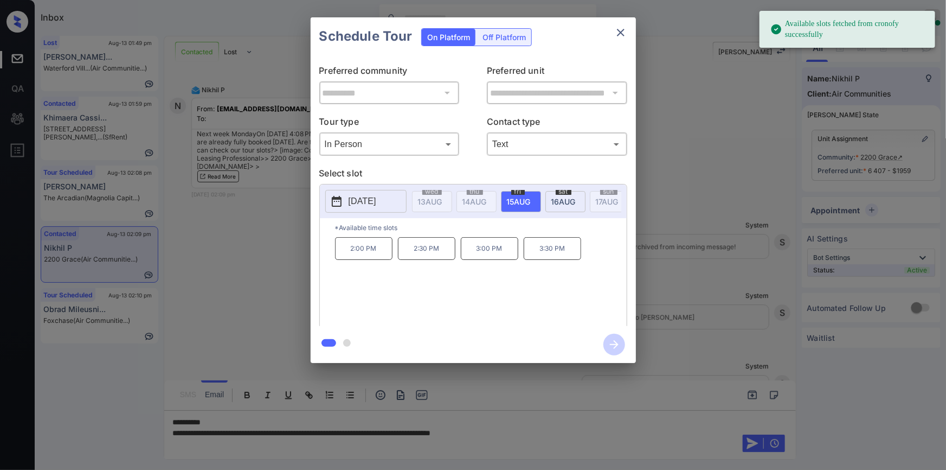
click at [365, 196] on p "2025-08-15" at bounding box center [363, 201] width 28 height 13
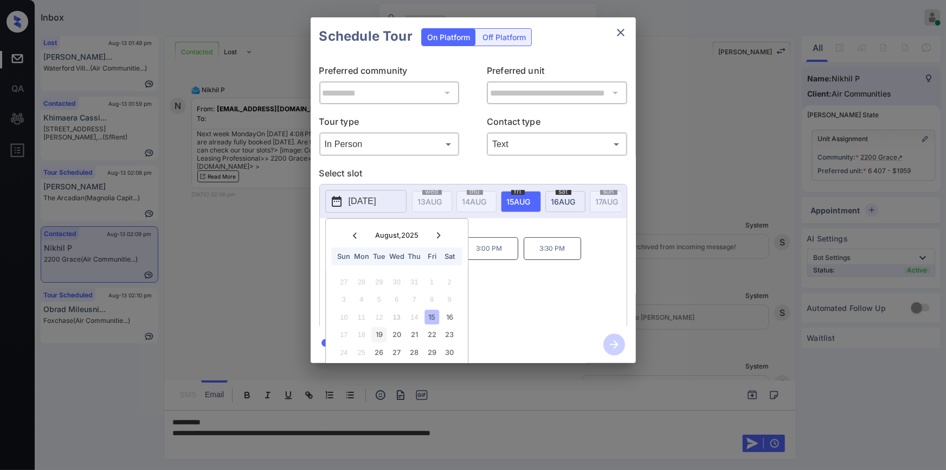
click at [375, 330] on div "19" at bounding box center [379, 334] width 15 height 15
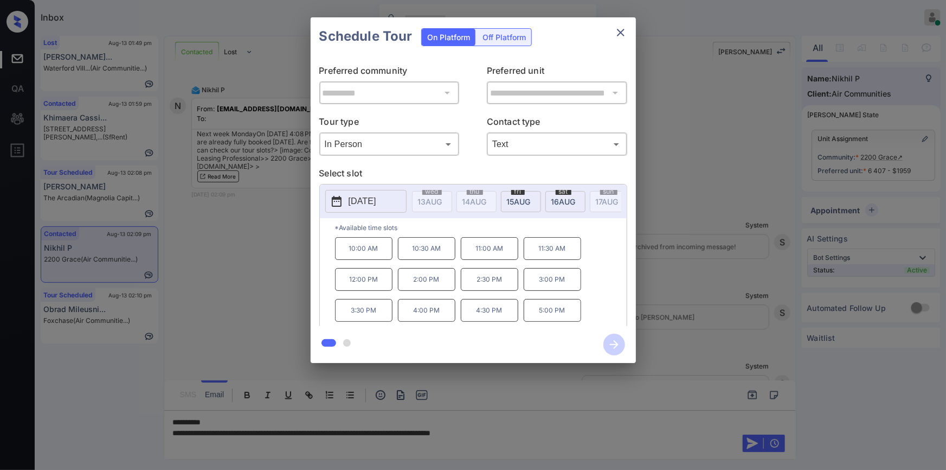
click at [607, 243] on div "10:00 AM 10:30 AM 11:00 AM 11:30 AM 12:00 PM 2:00 PM 2:30 PM 3:00 PM 3:30 PM 4:…" at bounding box center [481, 280] width 292 height 87
click at [279, 259] on div "**********" at bounding box center [473, 190] width 946 height 380
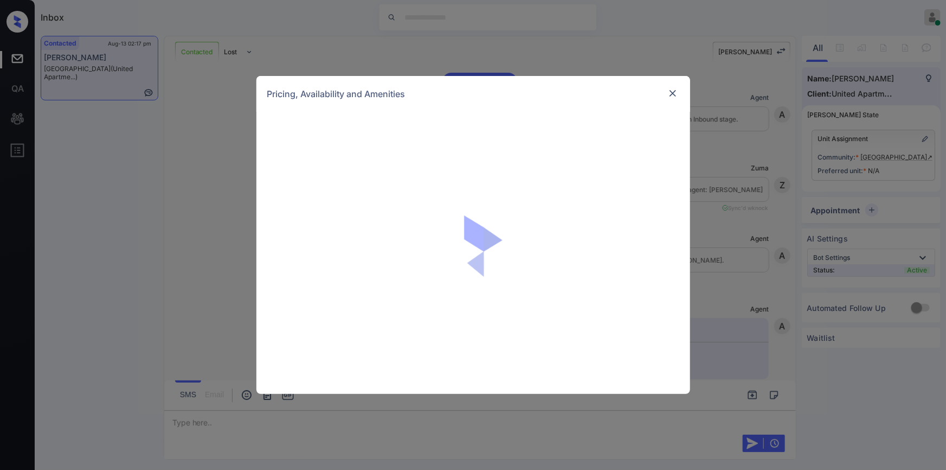
scroll to position [1025, 0]
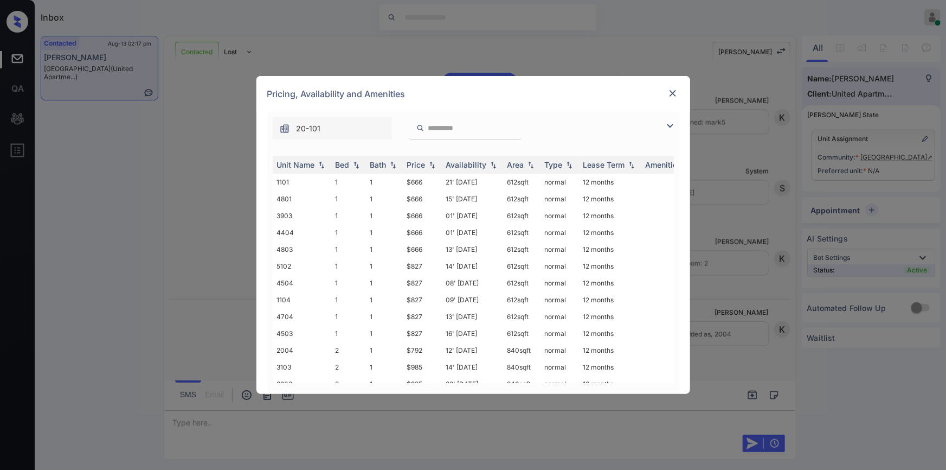
click at [673, 94] on img at bounding box center [672, 93] width 11 height 11
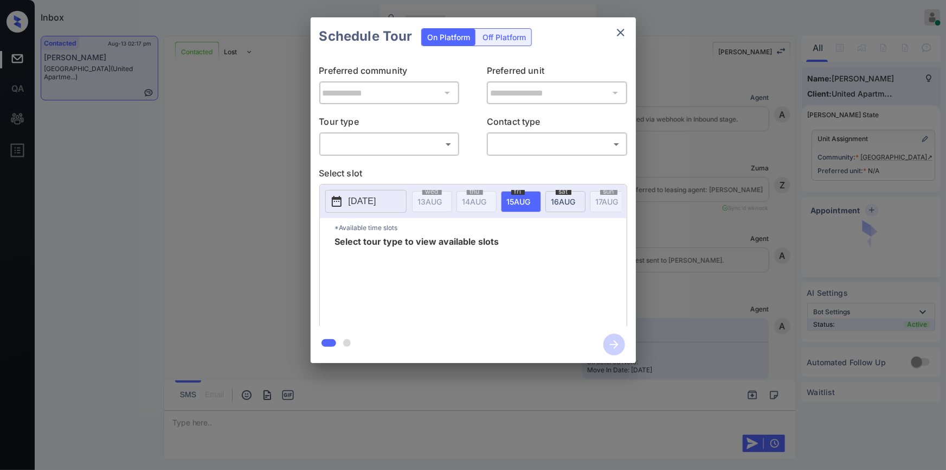
scroll to position [1025, 0]
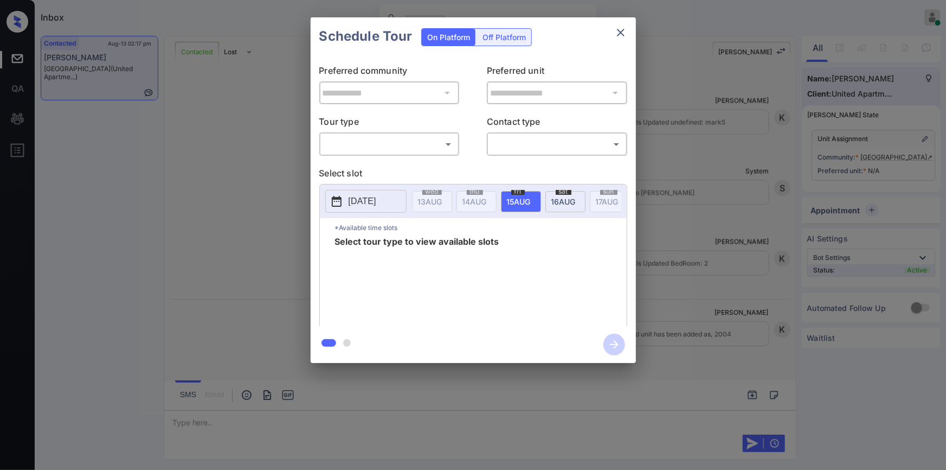
click at [247, 144] on div "**********" at bounding box center [473, 190] width 946 height 380
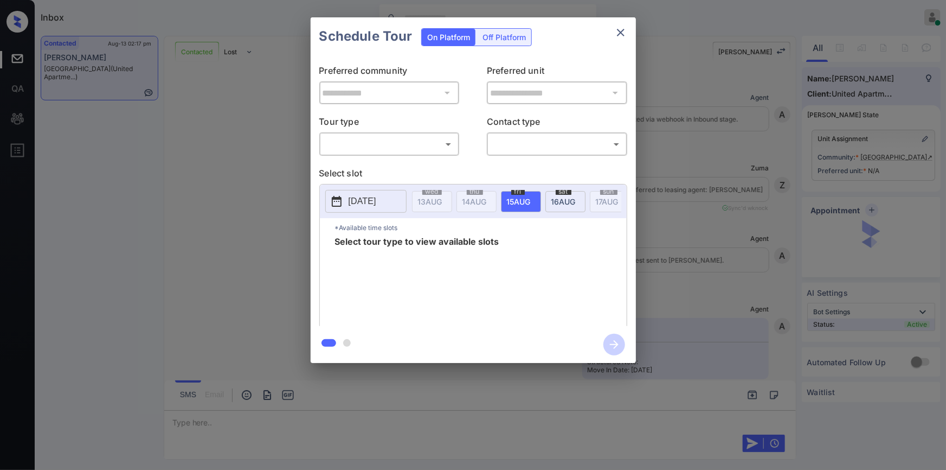
scroll to position [1025, 0]
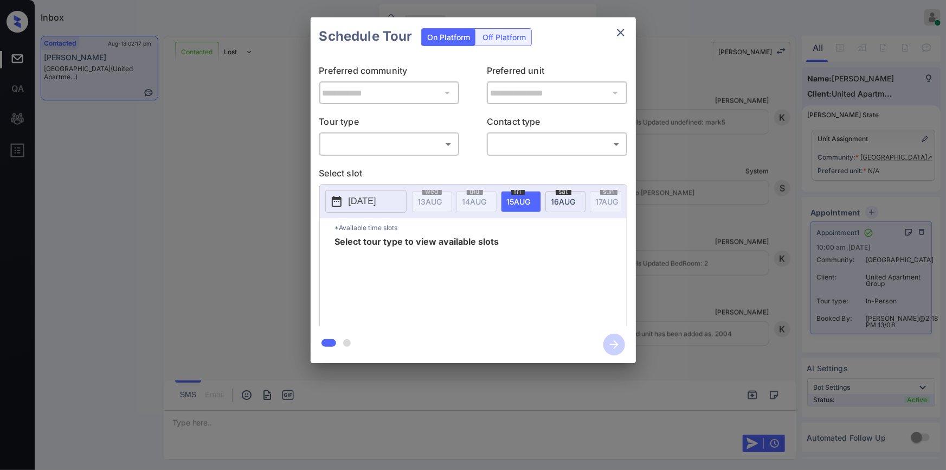
click at [378, 147] on body "Inbox [PERSON_NAME] Online Set yourself offline Set yourself on break Profile S…" at bounding box center [473, 235] width 946 height 470
click at [364, 163] on li "In Person" at bounding box center [389, 168] width 134 height 20
type input "********"
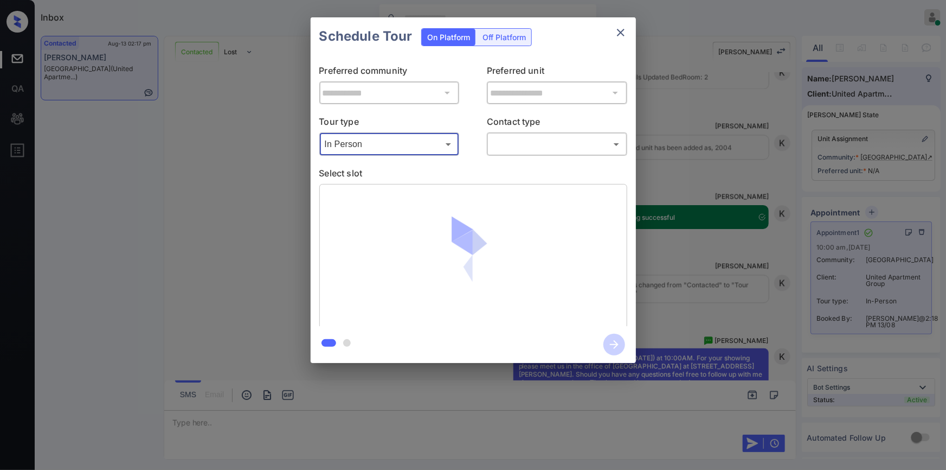
scroll to position [1256, 0]
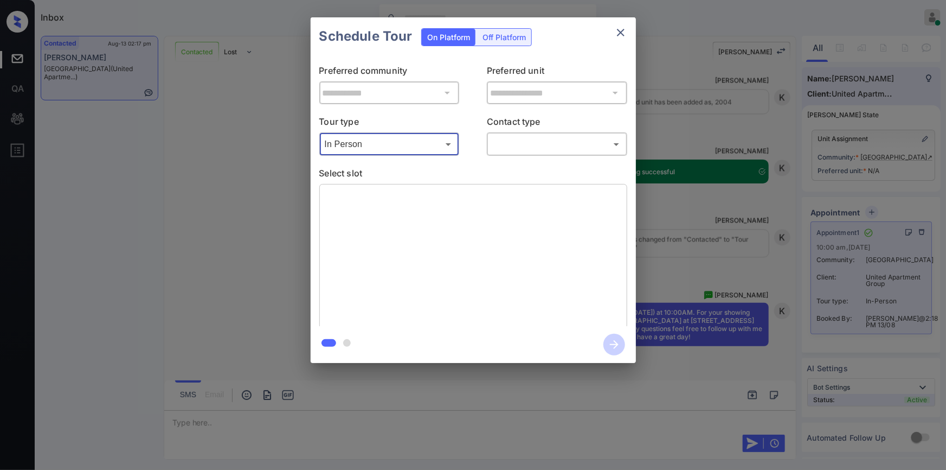
click at [620, 33] on icon "close" at bounding box center [621, 33] width 8 height 8
